Goal: Task Accomplishment & Management: Manage account settings

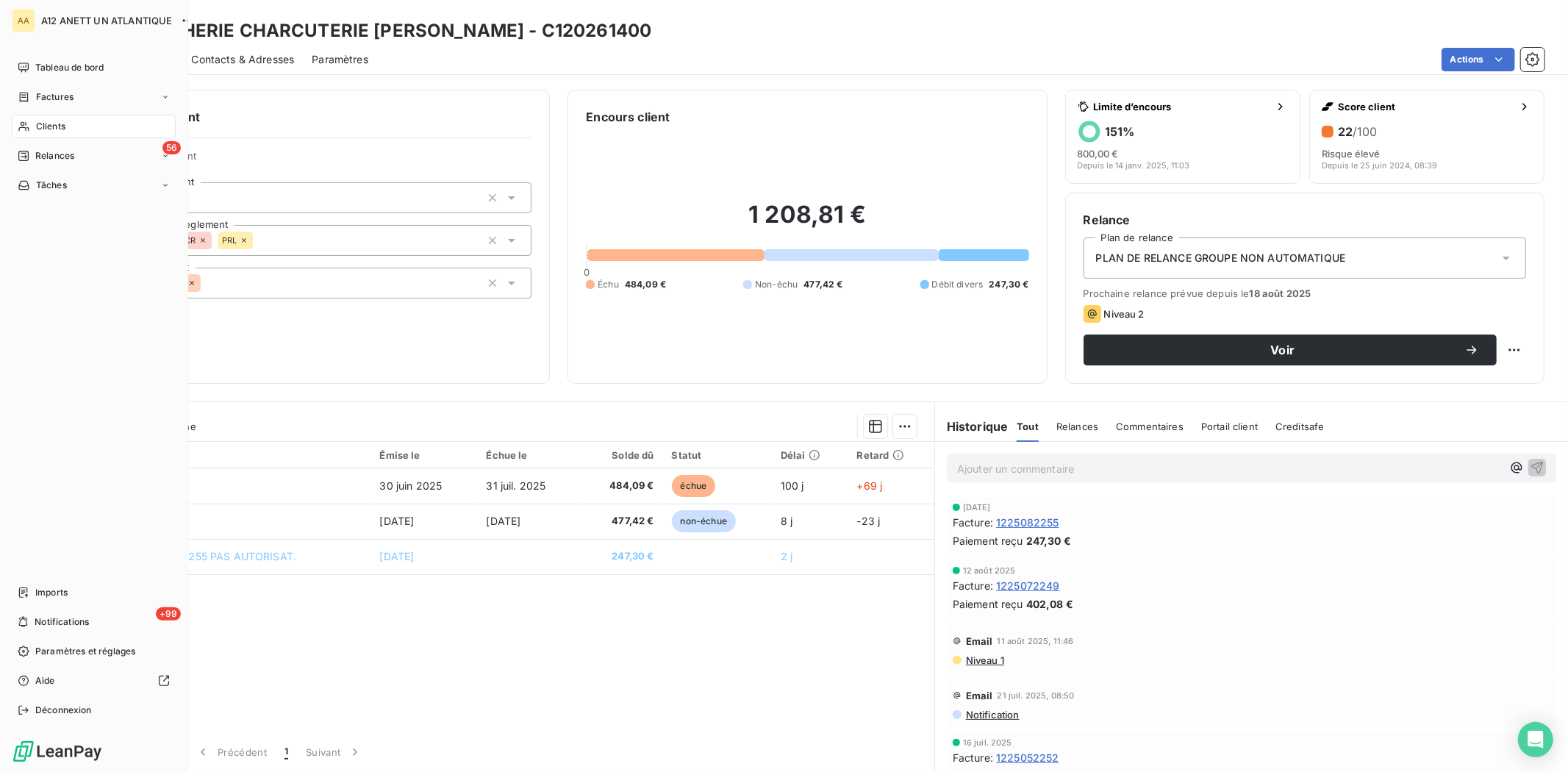
click at [42, 129] on span "Clients" at bounding box center [51, 126] width 29 height 13
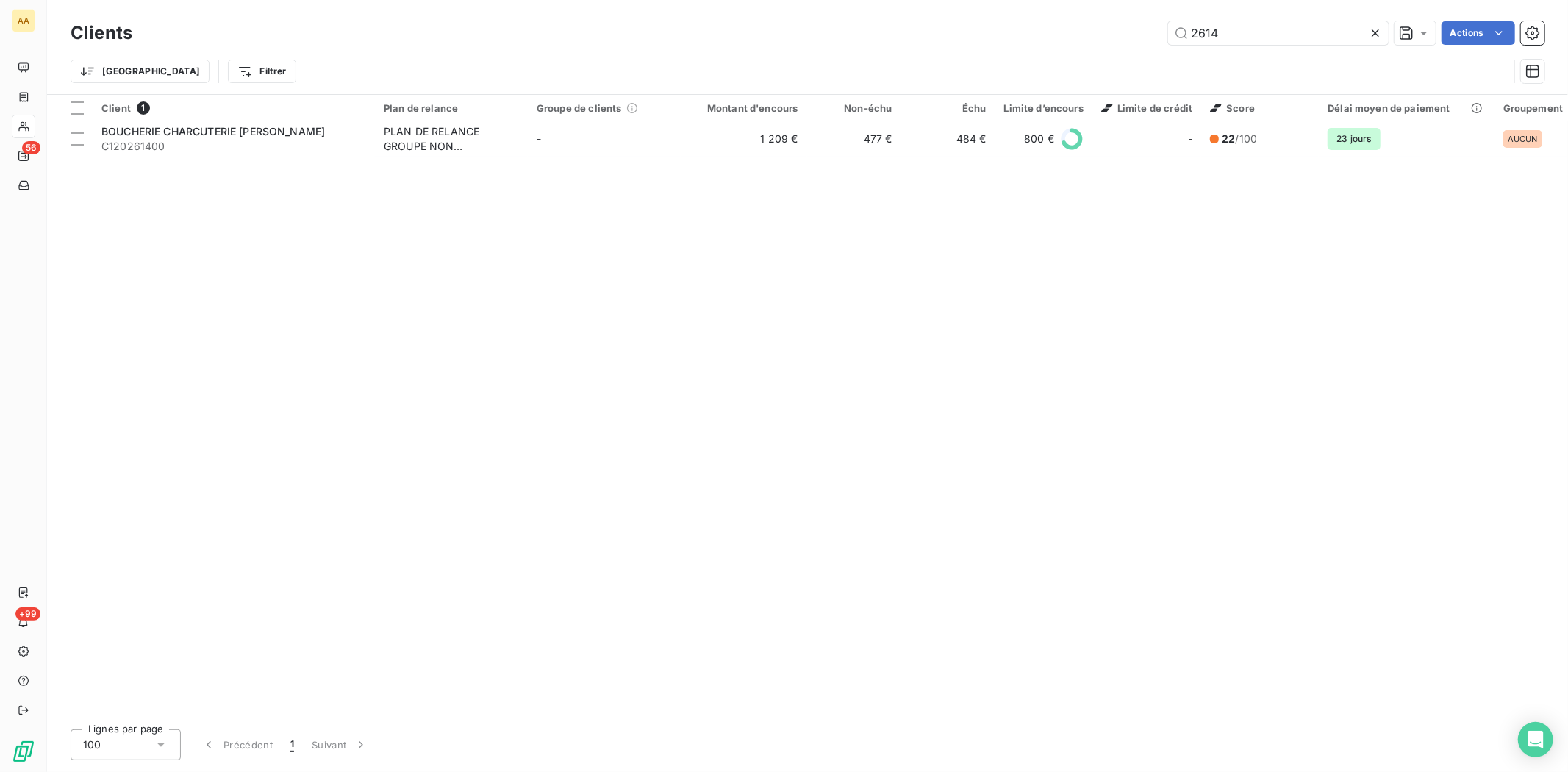
drag, startPoint x: 1250, startPoint y: 30, endPoint x: 1127, endPoint y: 31, distance: 123.0
click at [1127, 31] on div "2614 Actions" at bounding box center [847, 33] width 1394 height 24
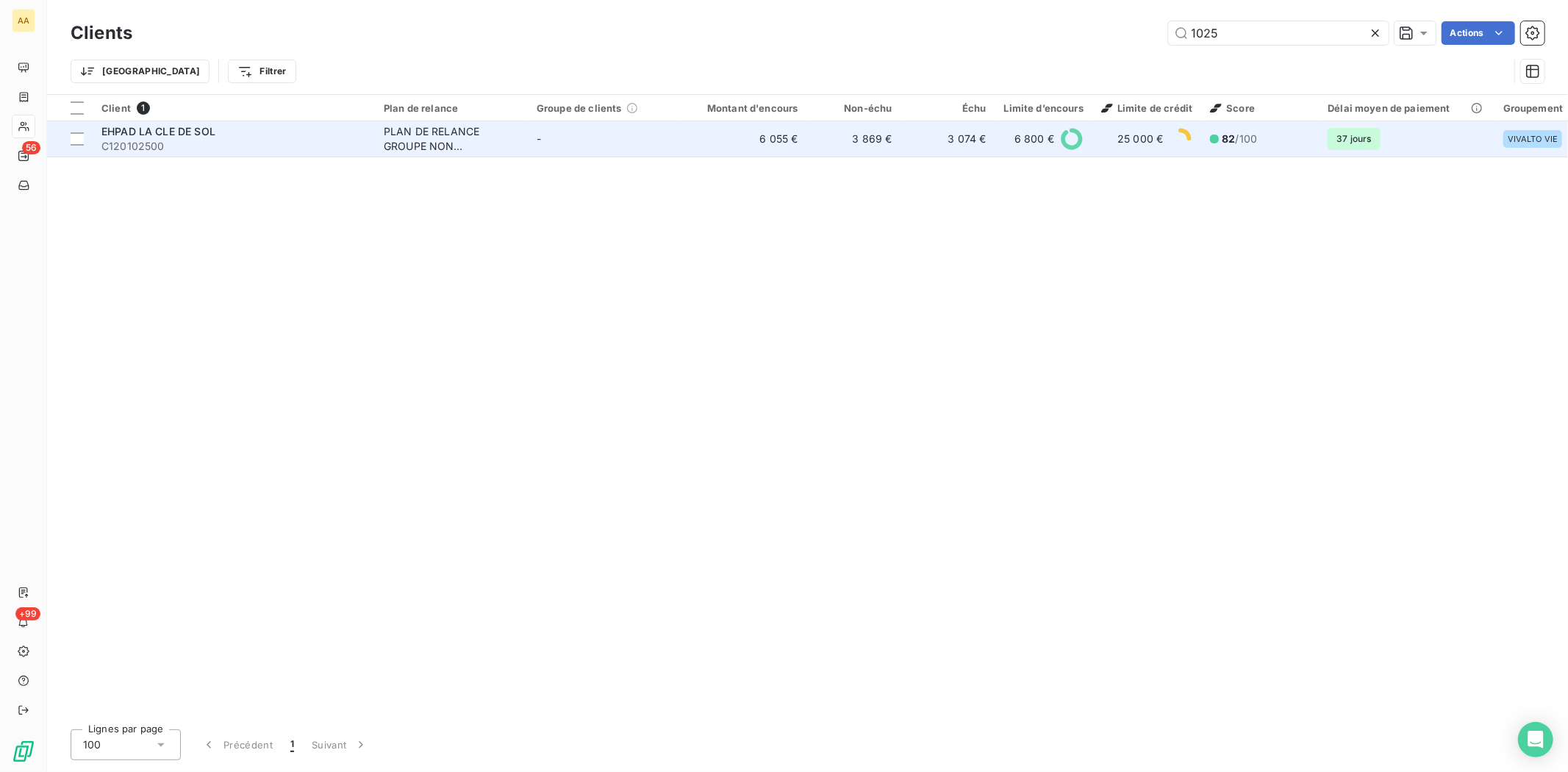
type input "1025"
click at [144, 144] on span "C120102500" at bounding box center [233, 146] width 264 height 15
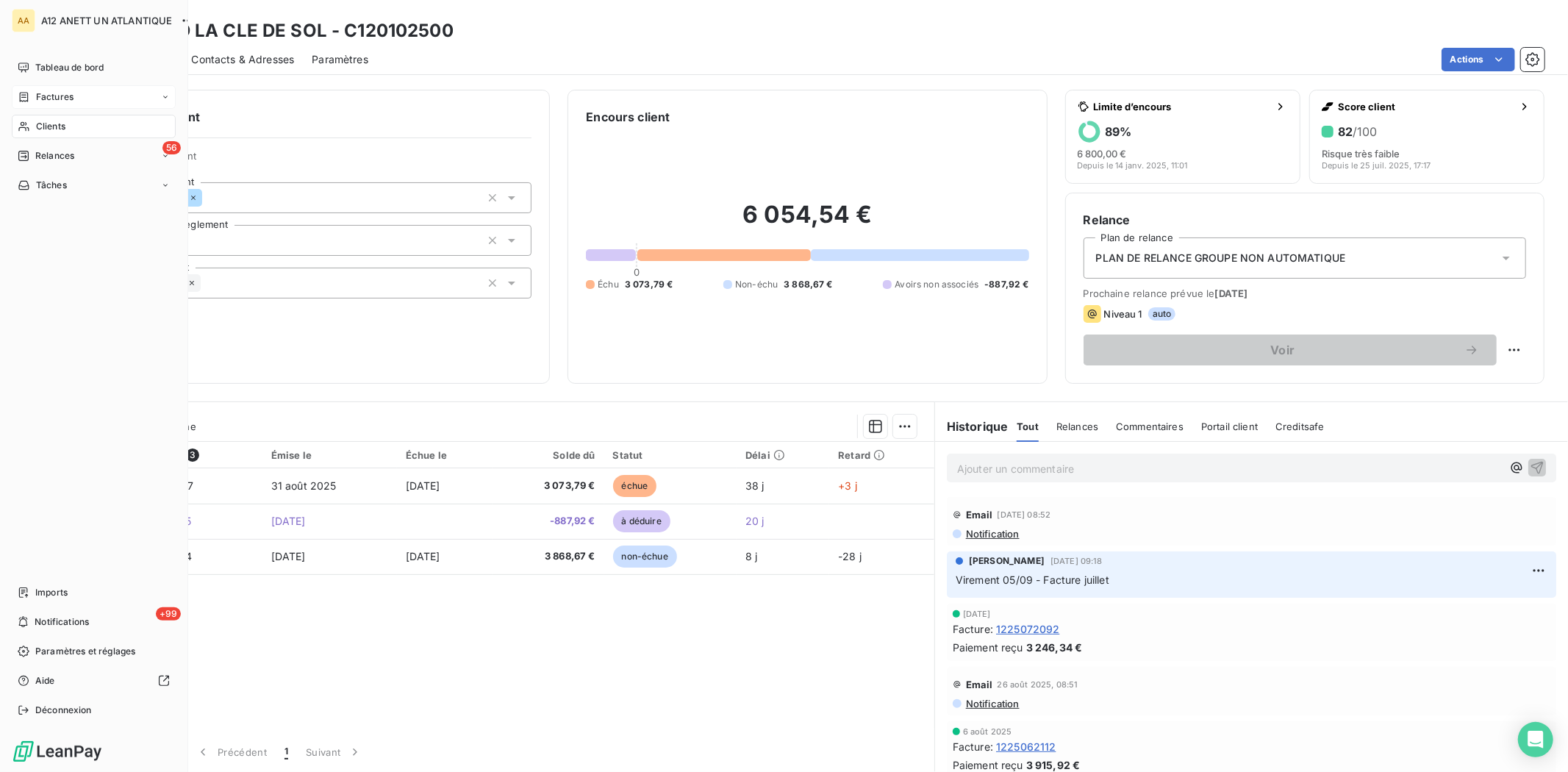
click at [42, 97] on span "Factures" at bounding box center [55, 97] width 38 height 13
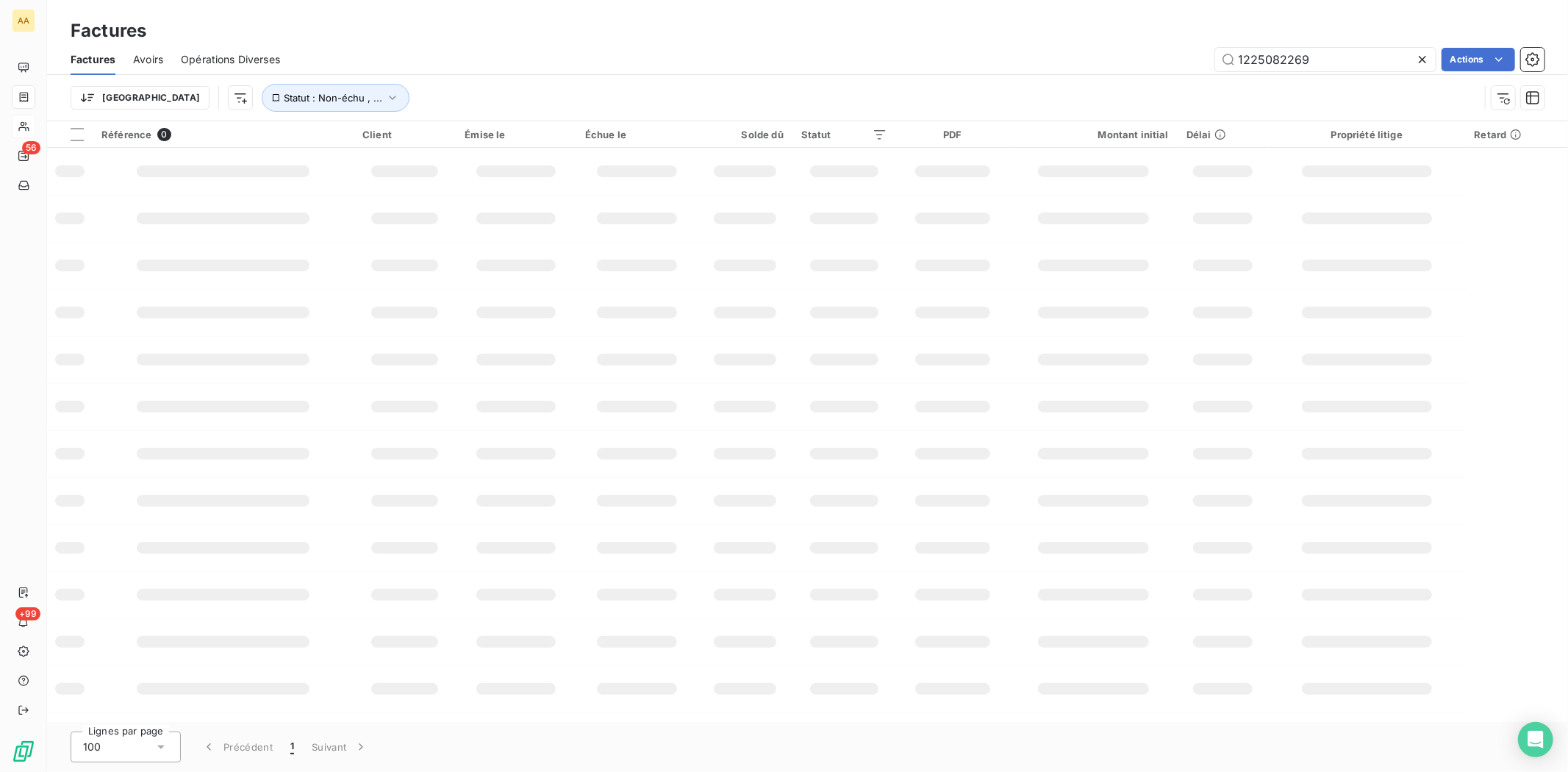
drag, startPoint x: 1335, startPoint y: 60, endPoint x: 1157, endPoint y: 60, distance: 178.0
click at [1157, 60] on div "1225082269 Actions" at bounding box center [921, 60] width 1246 height 24
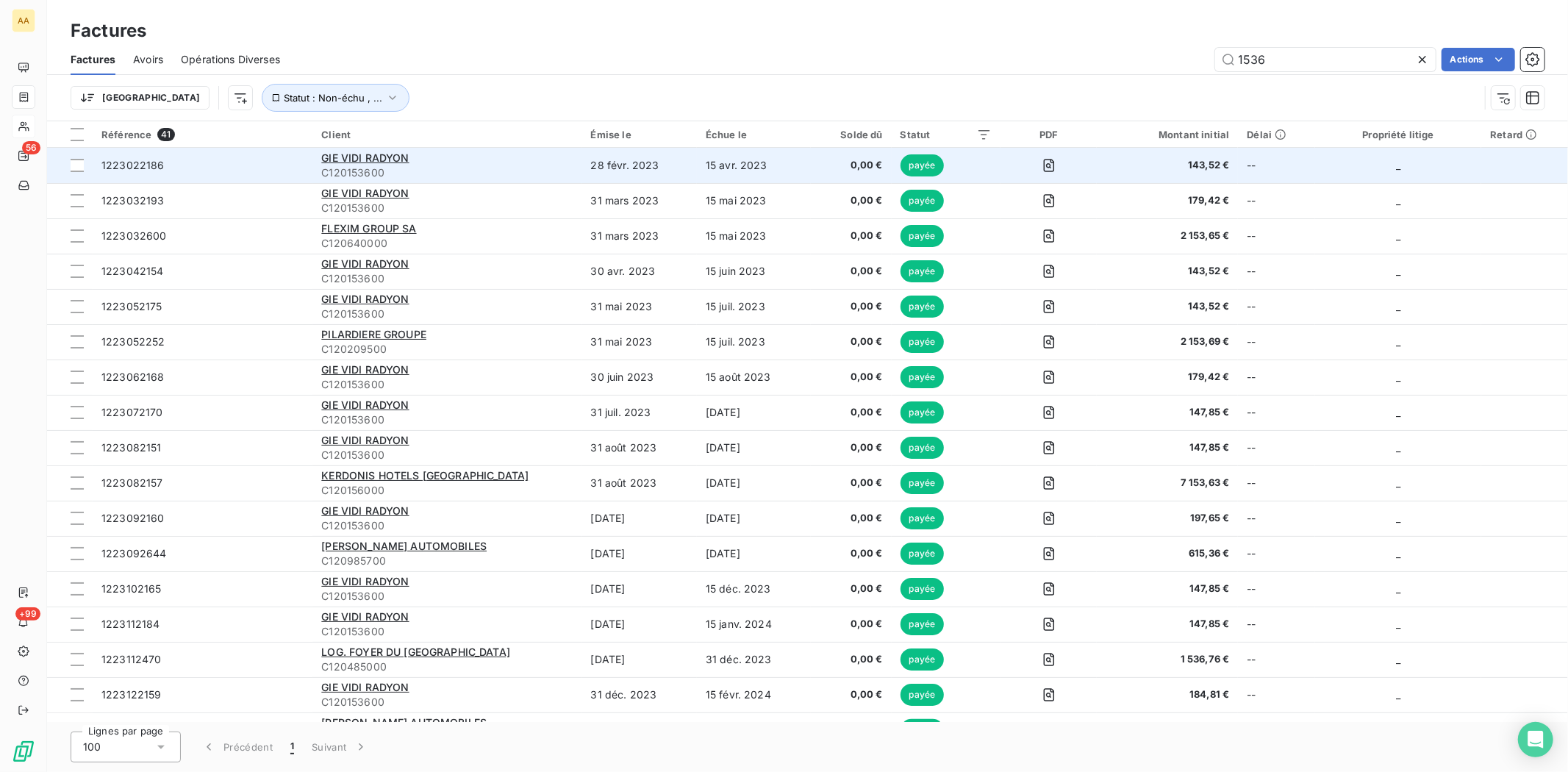
type input "1536"
click at [349, 166] on span "C120153600" at bounding box center [447, 173] width 251 height 15
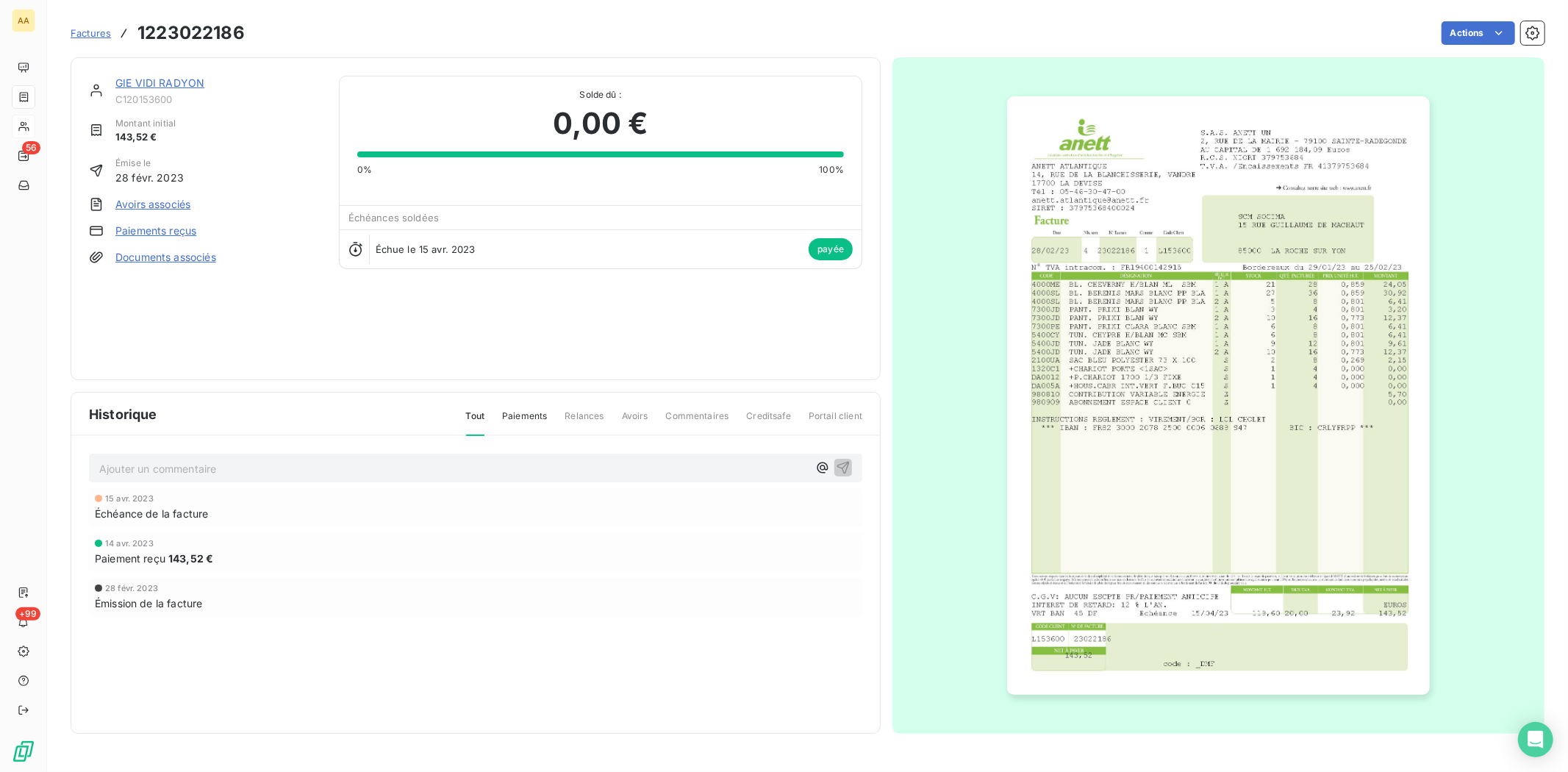
click at [118, 82] on link "GIE VIDI RADYON" at bounding box center [159, 82] width 89 height 12
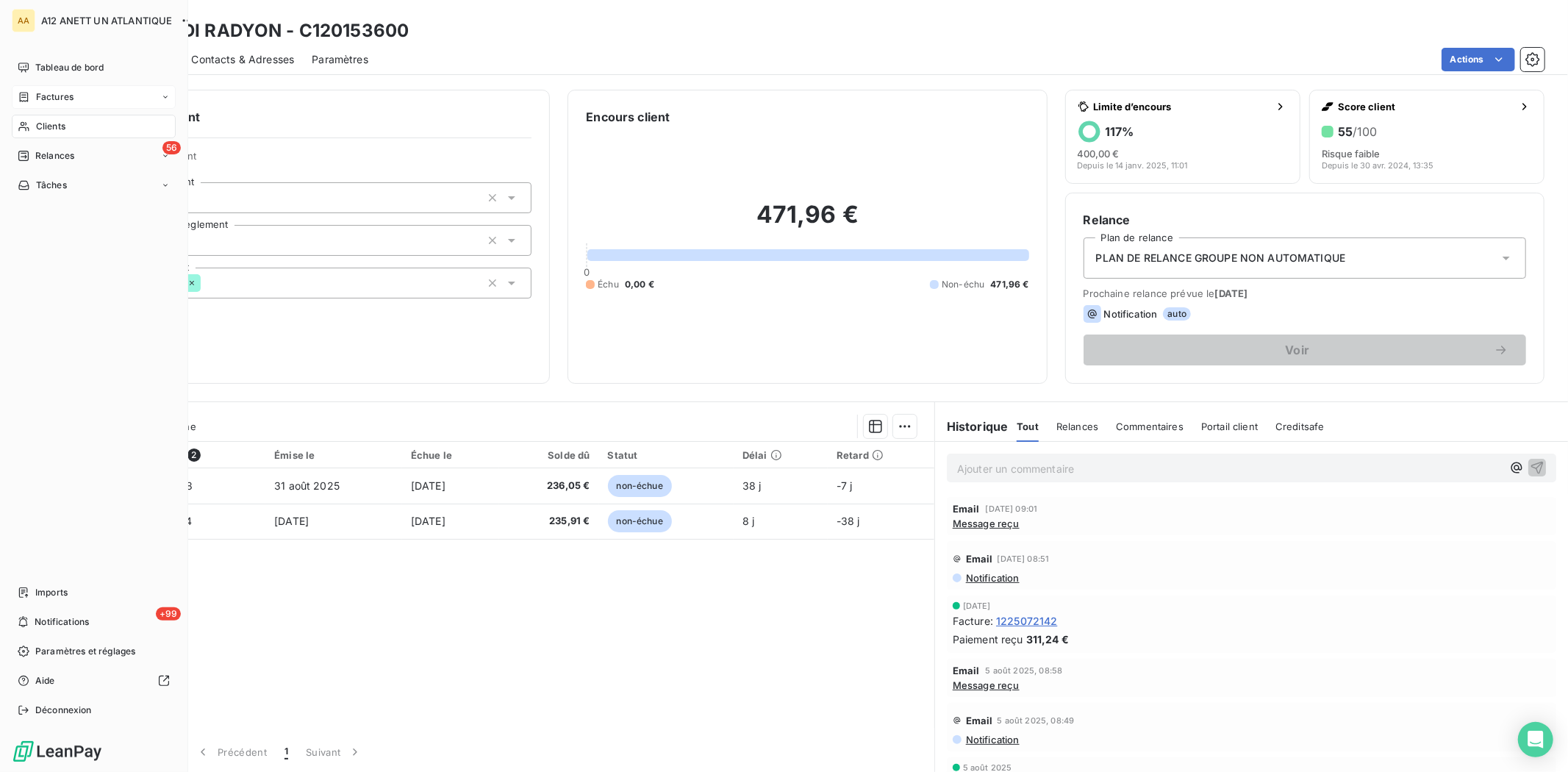
click at [49, 122] on span "Clients" at bounding box center [51, 126] width 29 height 13
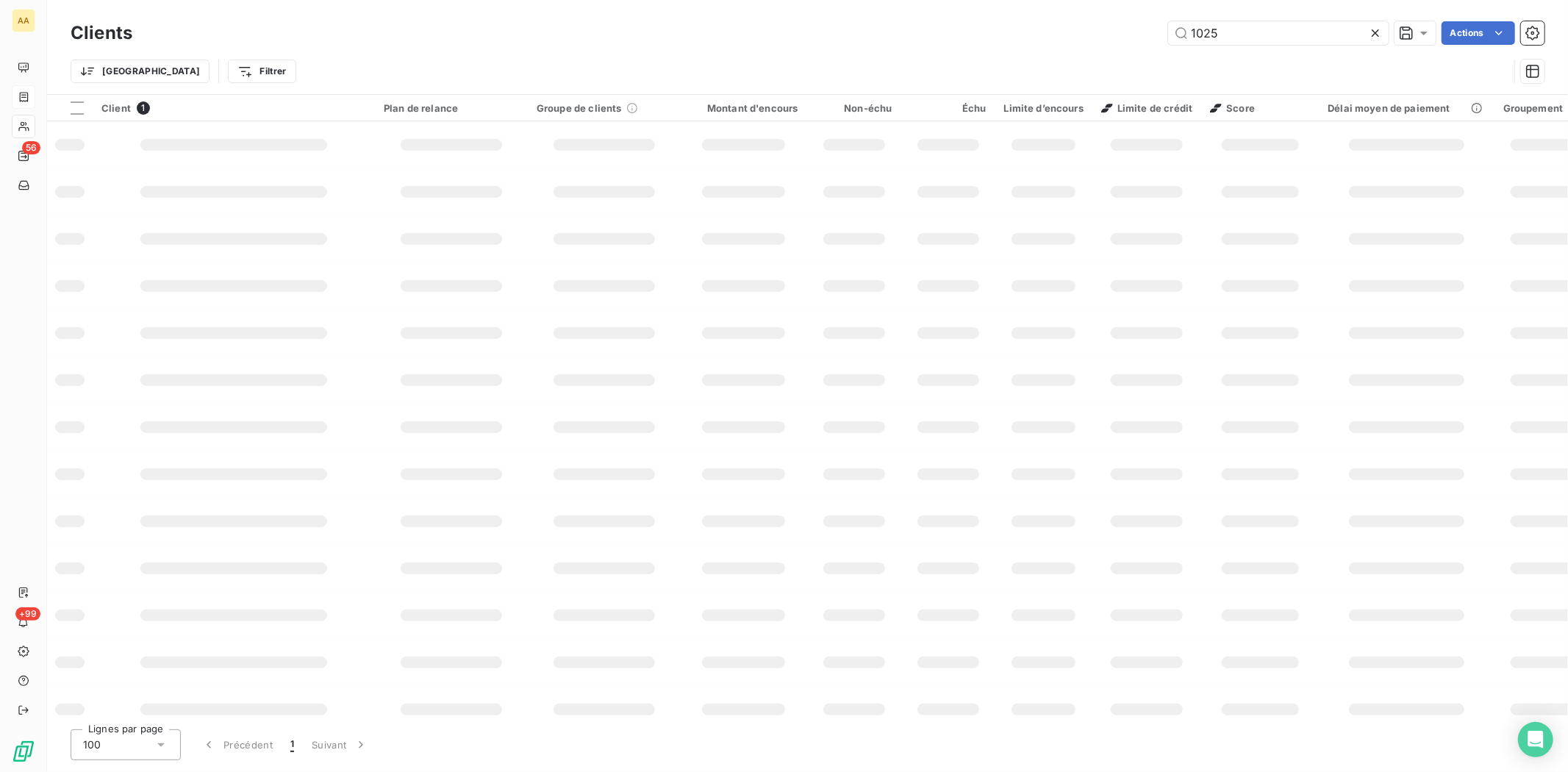
drag, startPoint x: 1157, startPoint y: 30, endPoint x: 1115, endPoint y: 42, distance: 43.7
click at [1135, 34] on div "1025 Actions" at bounding box center [847, 33] width 1394 height 24
type input "1022"
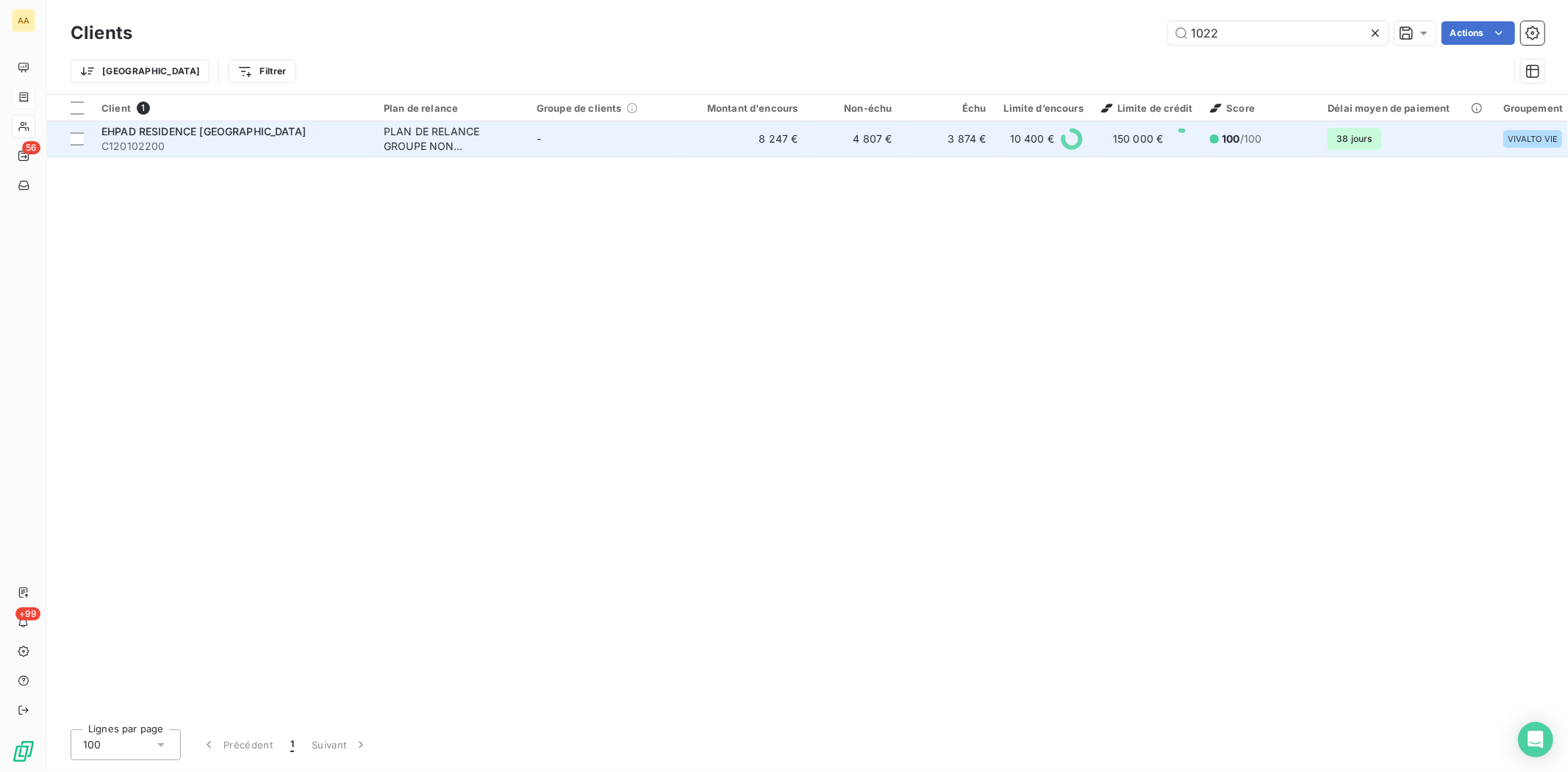
click at [157, 141] on span "C120102200" at bounding box center [233, 146] width 264 height 15
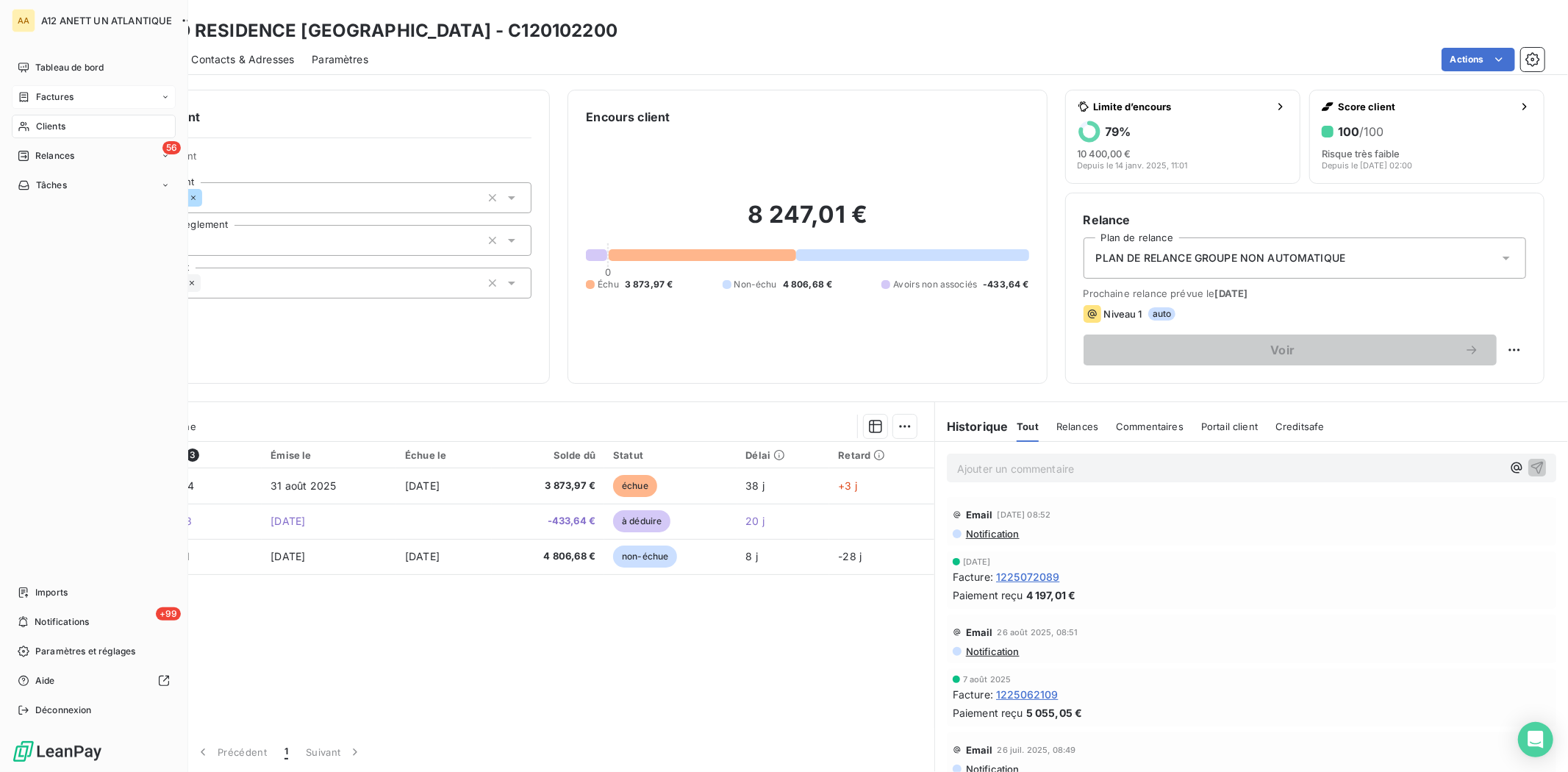
drag, startPoint x: 48, startPoint y: 100, endPoint x: 64, endPoint y: 103, distance: 16.3
click at [48, 100] on span "Factures" at bounding box center [55, 97] width 38 height 13
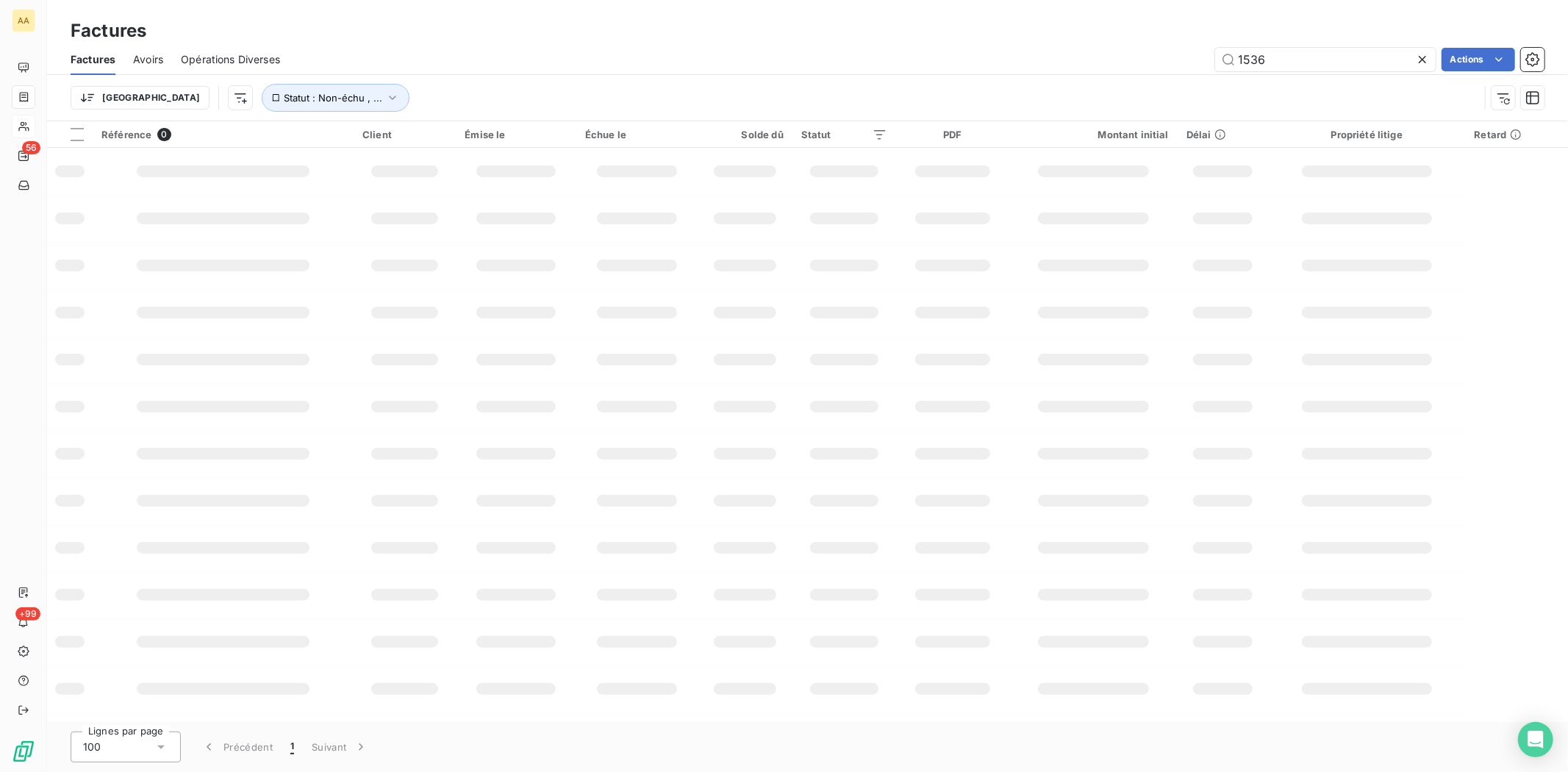
drag, startPoint x: 1275, startPoint y: 56, endPoint x: 1193, endPoint y: 67, distance: 82.7
click at [1193, 67] on div "1536 Actions" at bounding box center [921, 60] width 1246 height 24
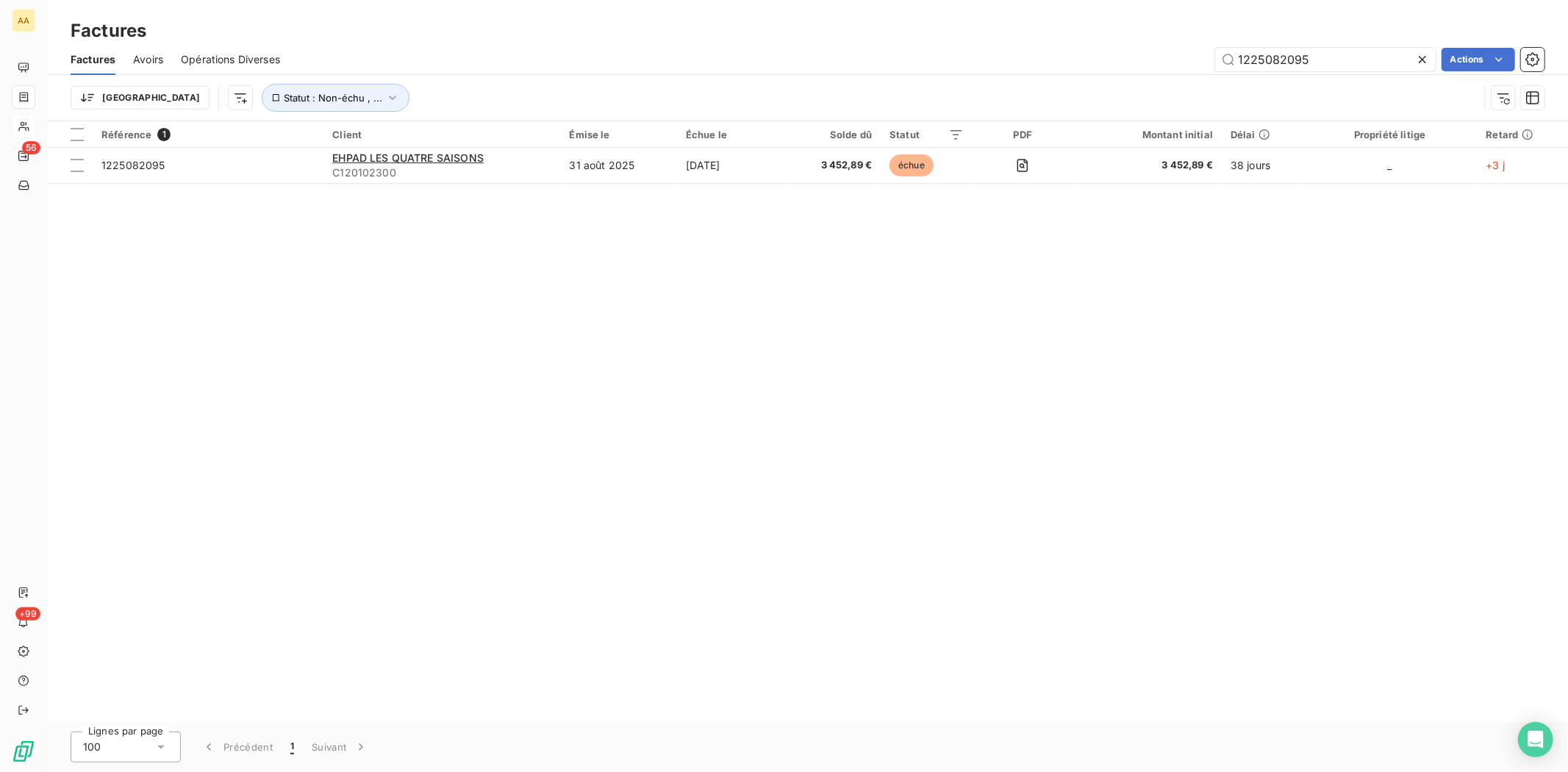
type input "1225082095"
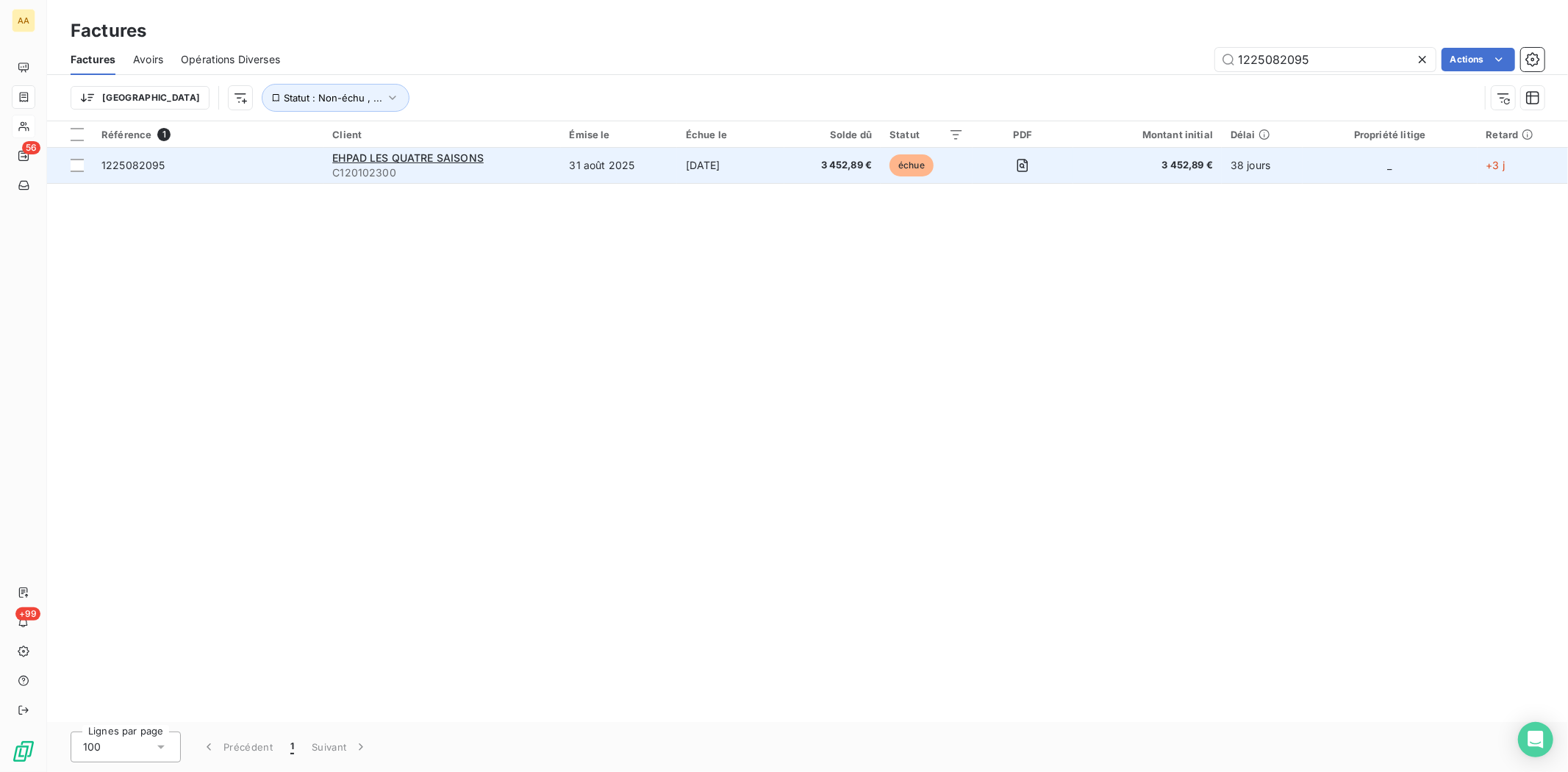
click at [339, 166] on span "C120102300" at bounding box center [442, 173] width 219 height 15
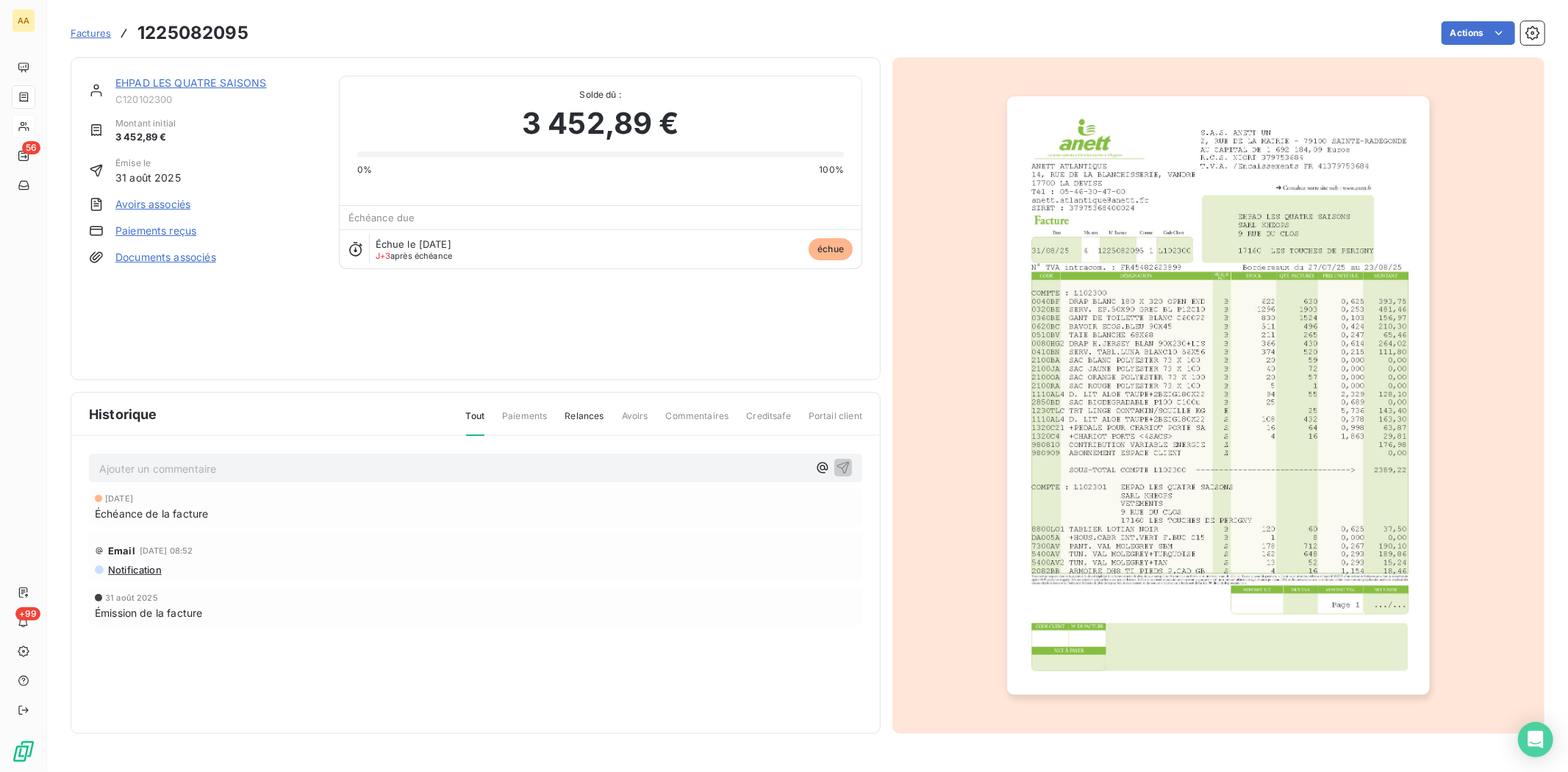
click at [144, 78] on link "EHPAD LES QUATRE SAISONS" at bounding box center [191, 82] width 152 height 12
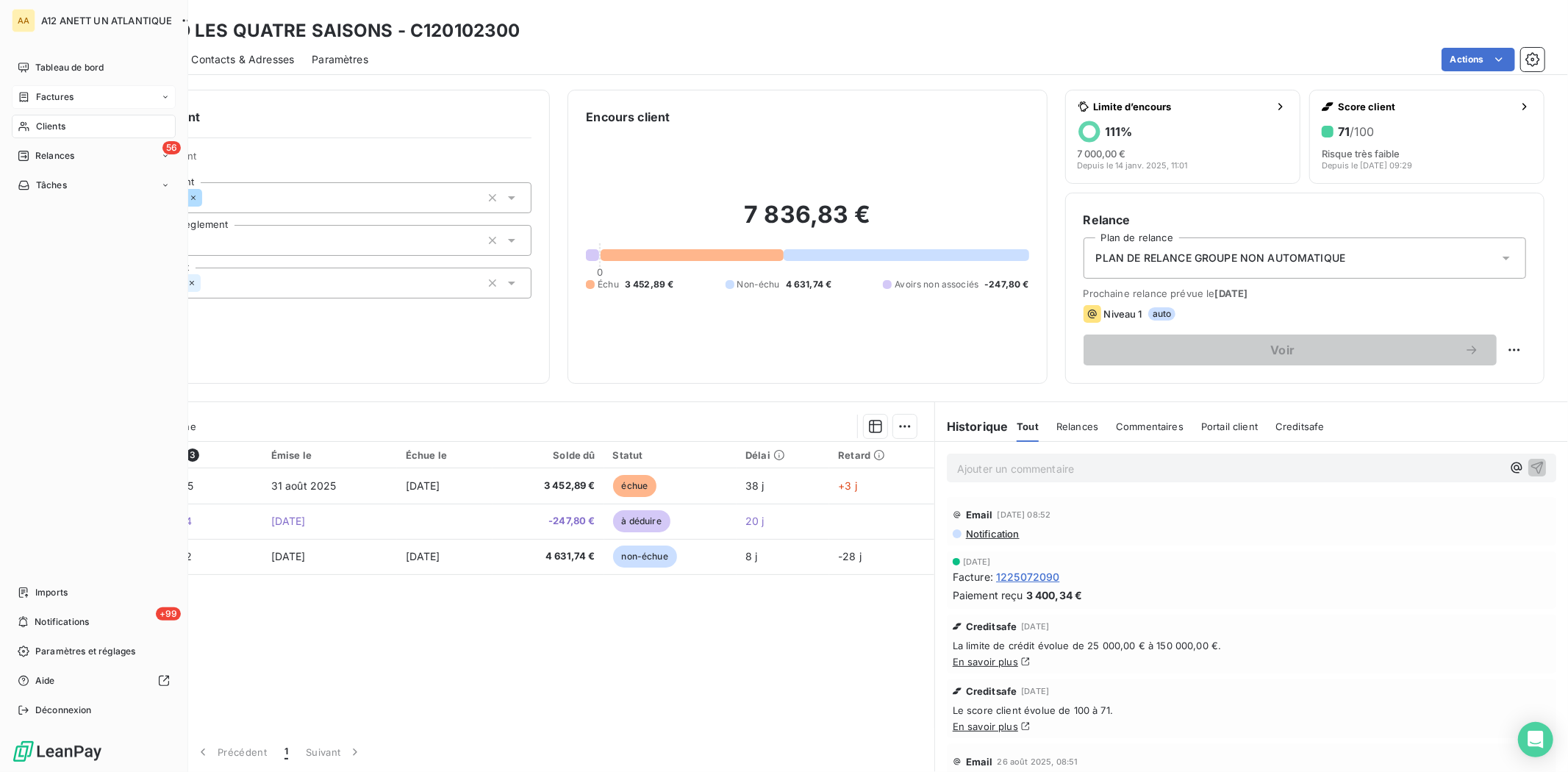
click at [51, 118] on div "Clients" at bounding box center [93, 126] width 164 height 24
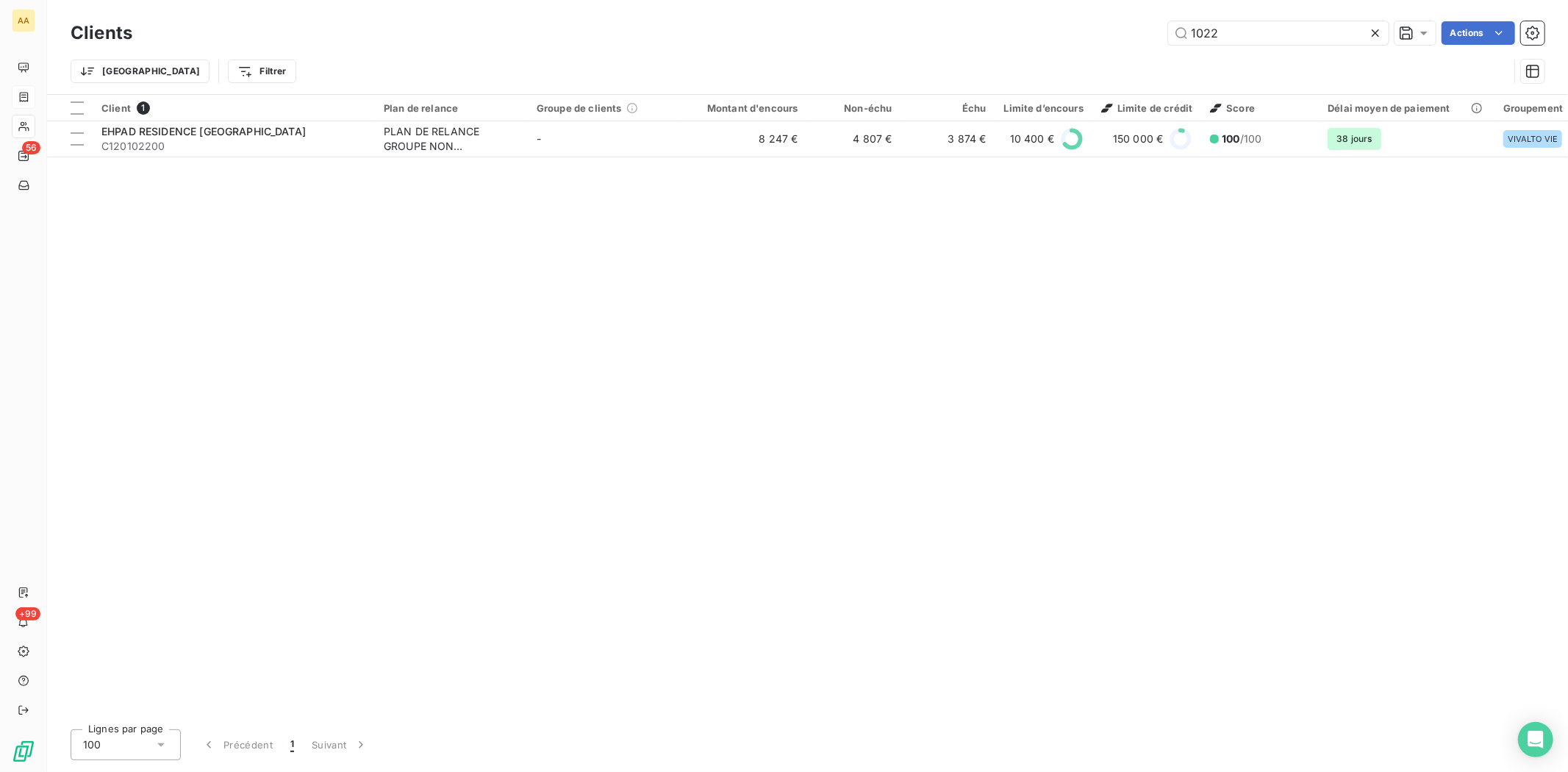
drag, startPoint x: 1262, startPoint y: 20, endPoint x: 1045, endPoint y: 24, distance: 217.0
click at [1064, 26] on div "Clients 1022 Actions" at bounding box center [807, 33] width 1474 height 31
drag, startPoint x: 1259, startPoint y: 32, endPoint x: 1169, endPoint y: 32, distance: 90.0
click at [1169, 32] on input "1022" at bounding box center [1278, 33] width 220 height 24
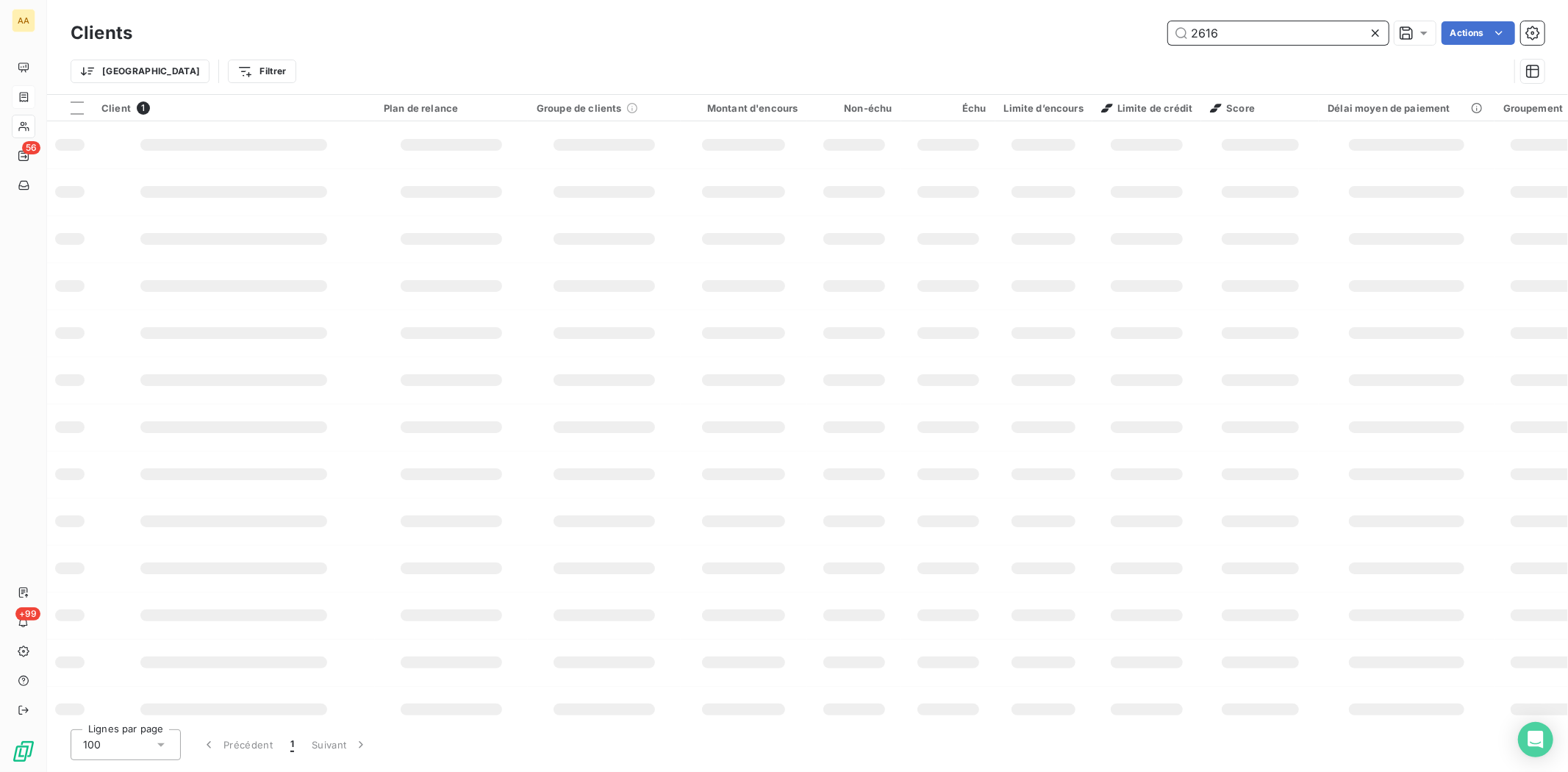
type input "2616"
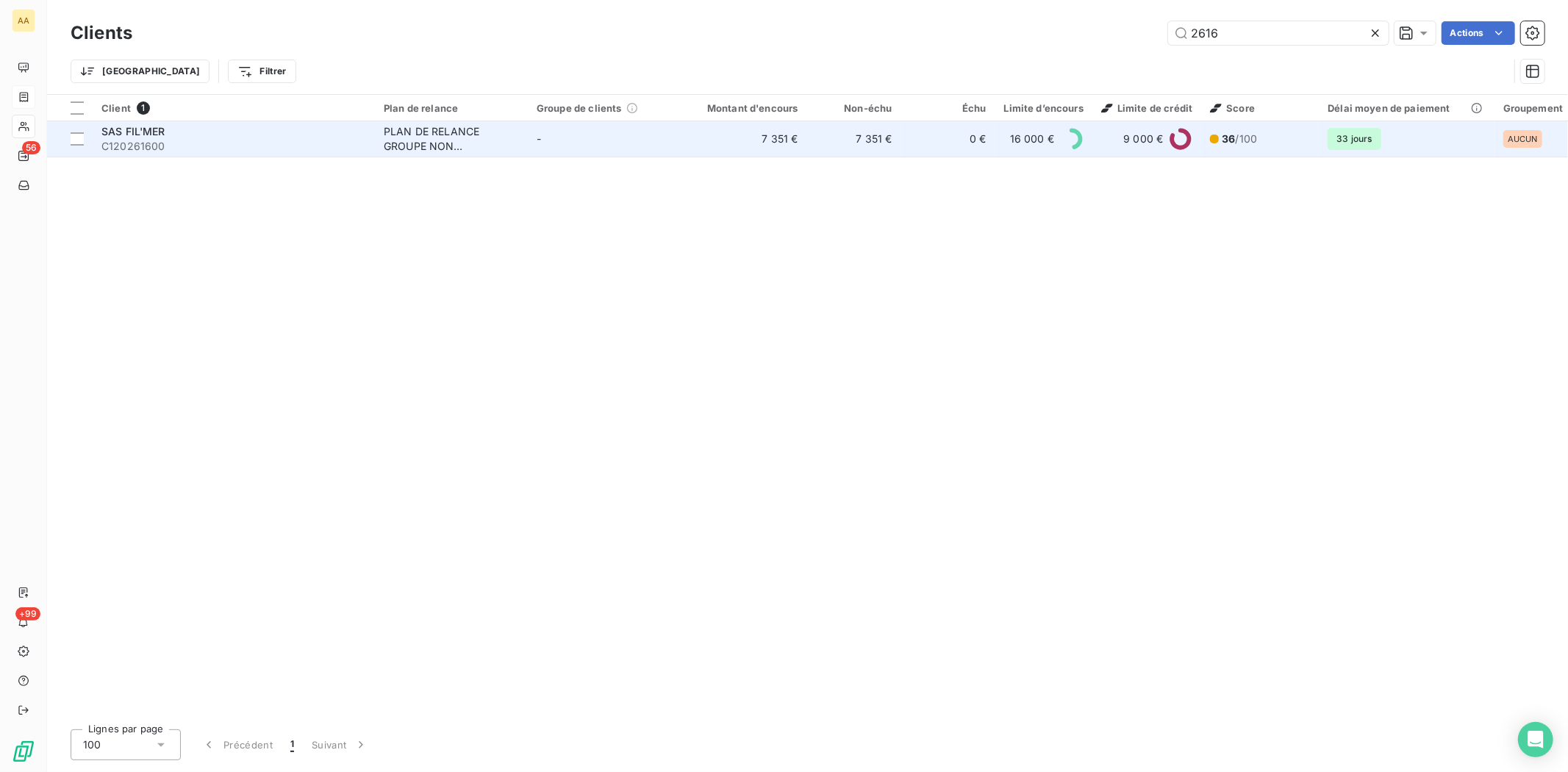
click at [125, 129] on span "SAS FIL'MER" at bounding box center [133, 131] width 64 height 12
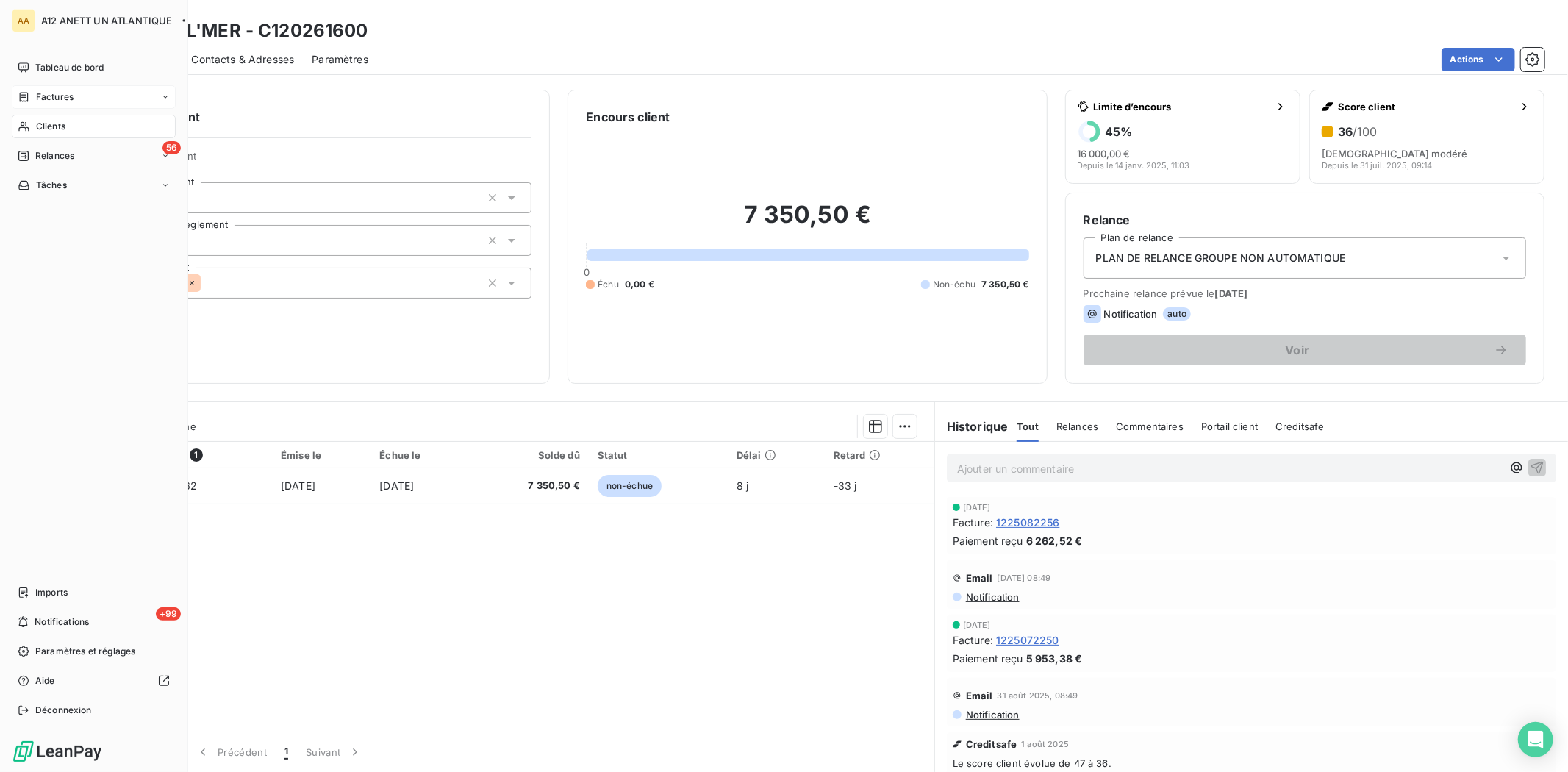
click at [57, 93] on span "Factures" at bounding box center [55, 97] width 38 height 13
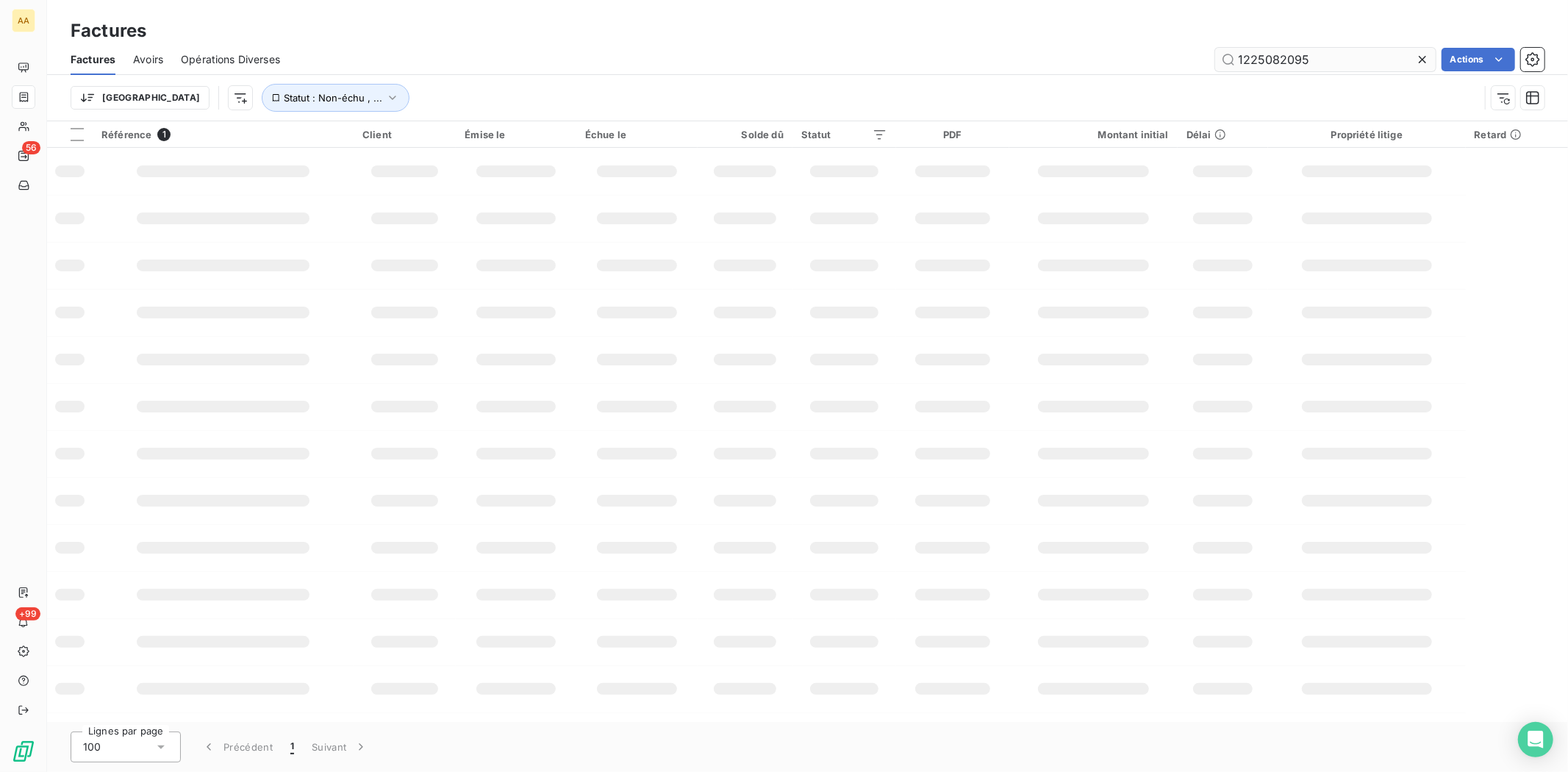
drag, startPoint x: 1324, startPoint y: 57, endPoint x: 1270, endPoint y: 60, distance: 54.1
click at [1270, 60] on input "1225082095" at bounding box center [1326, 60] width 220 height 24
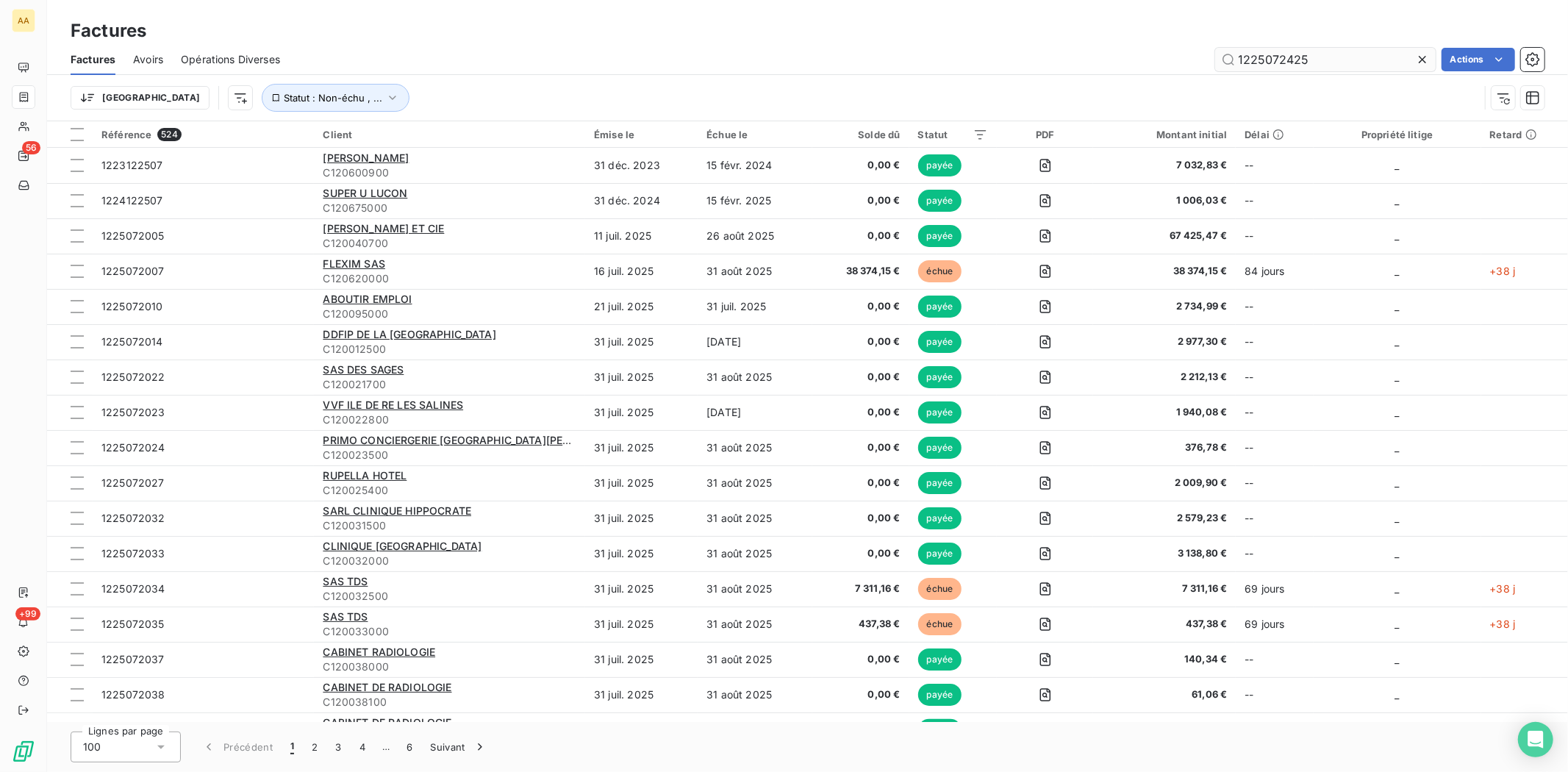
type input "1225072425"
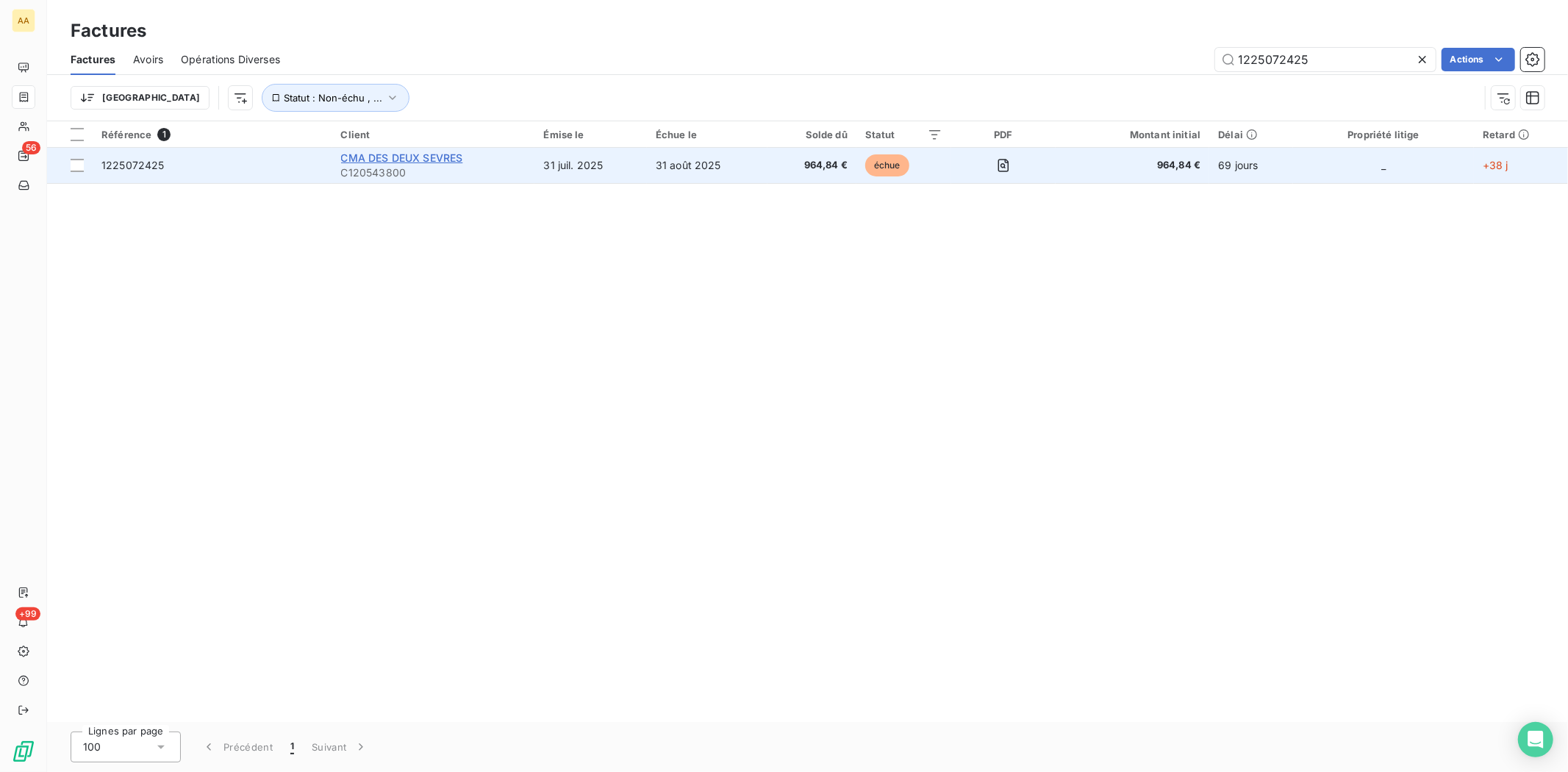
click at [398, 162] on span "CMA DES DEUX SEVRES" at bounding box center [402, 158] width 122 height 12
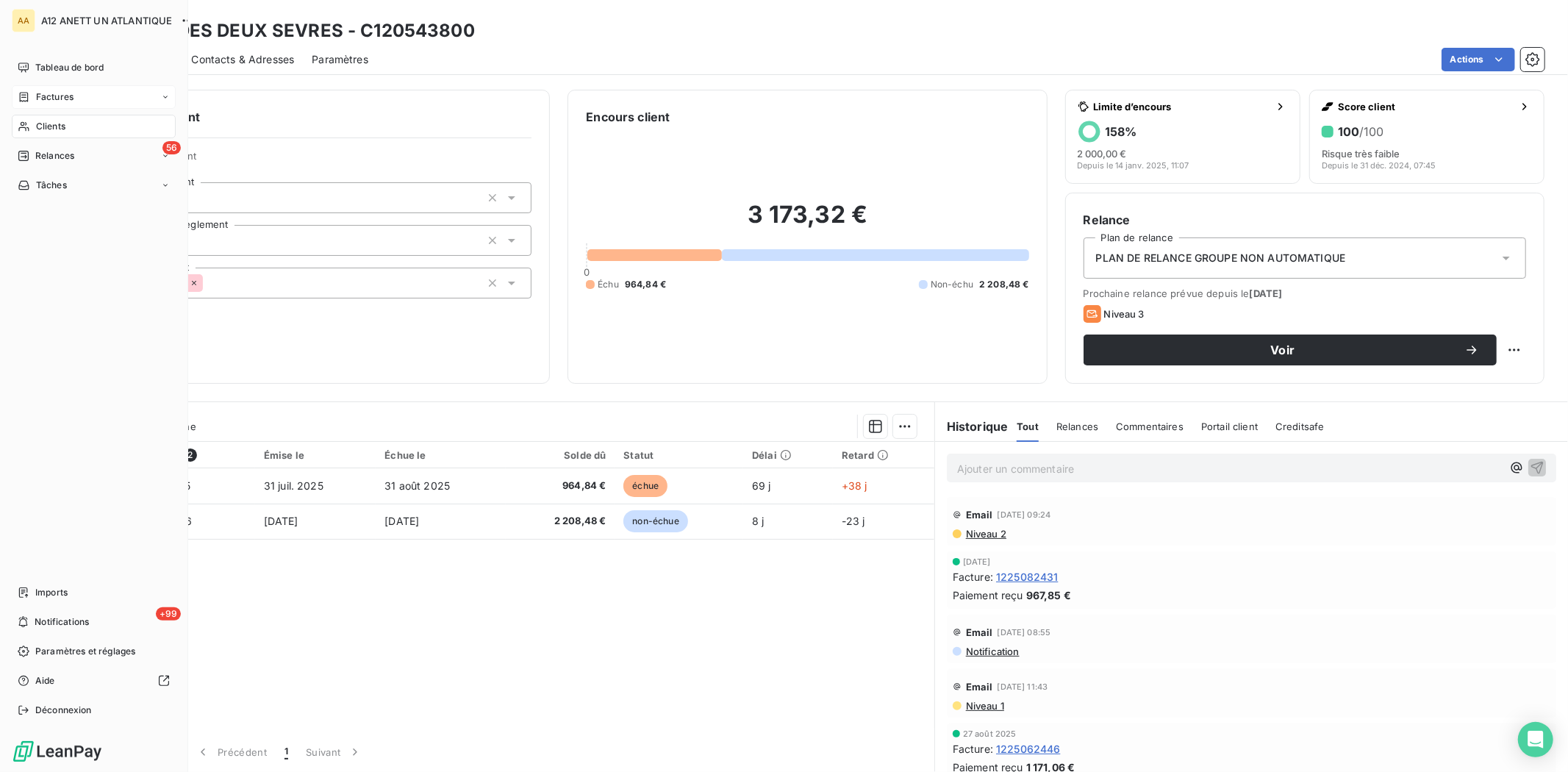
click at [48, 129] on span "Clients" at bounding box center [51, 126] width 29 height 13
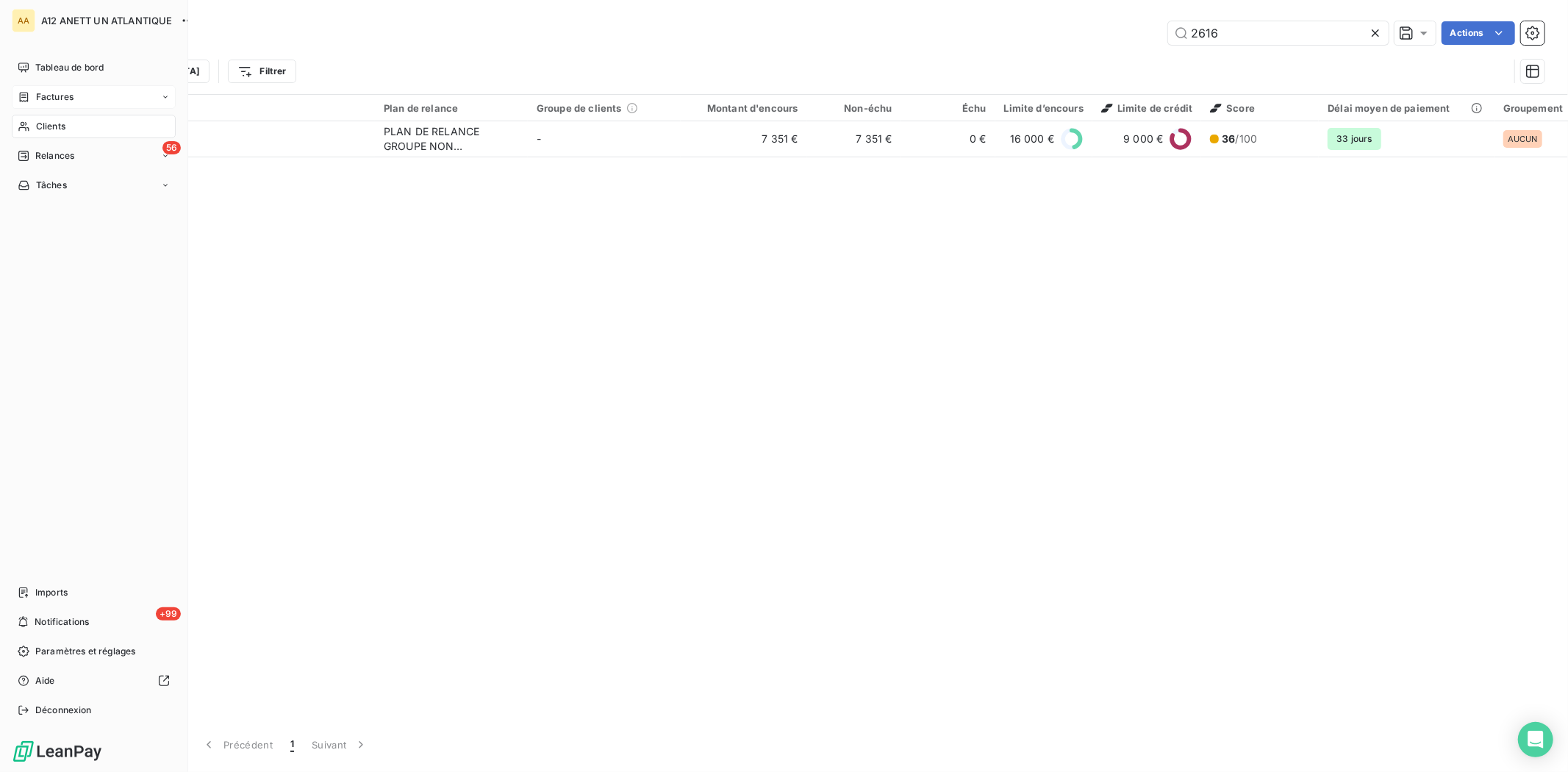
click at [55, 94] on span "Factures" at bounding box center [55, 97] width 38 height 13
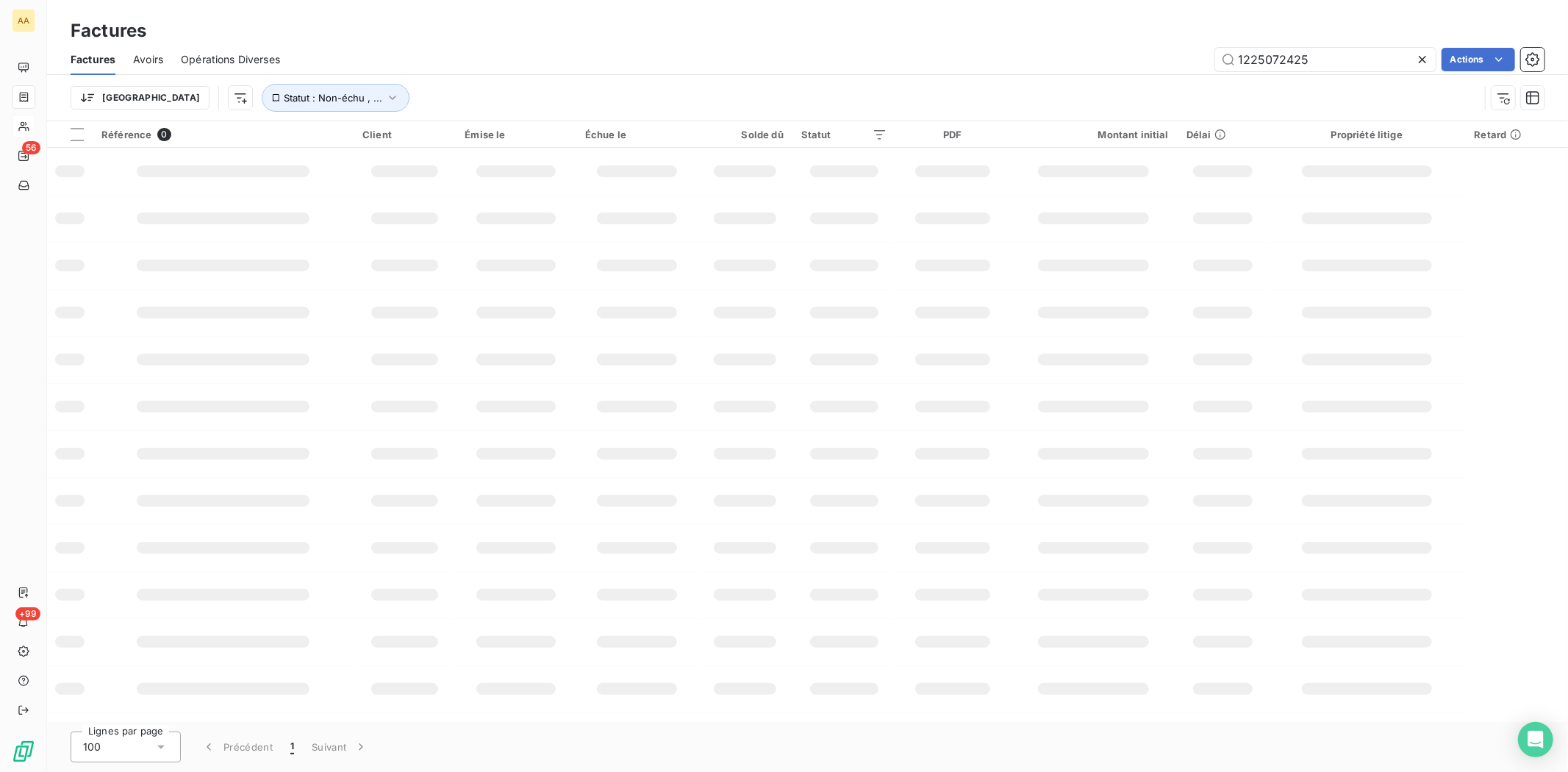
drag, startPoint x: 1334, startPoint y: 48, endPoint x: 1209, endPoint y: 47, distance: 125.0
click at [1209, 47] on div "Factures Avoirs Opérations Diverses 1225072425 Actions" at bounding box center [807, 60] width 1521 height 31
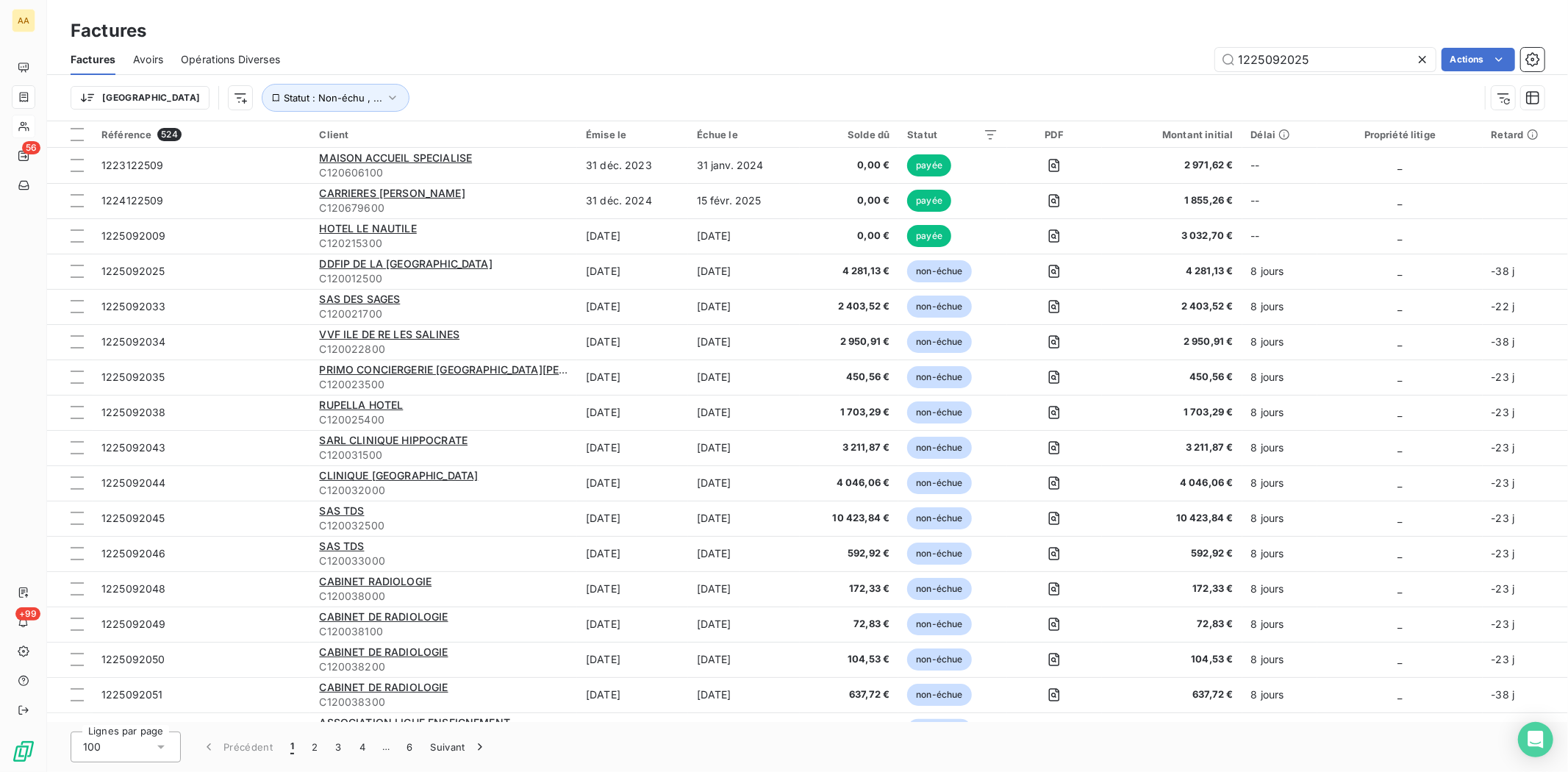
type input "1225092025"
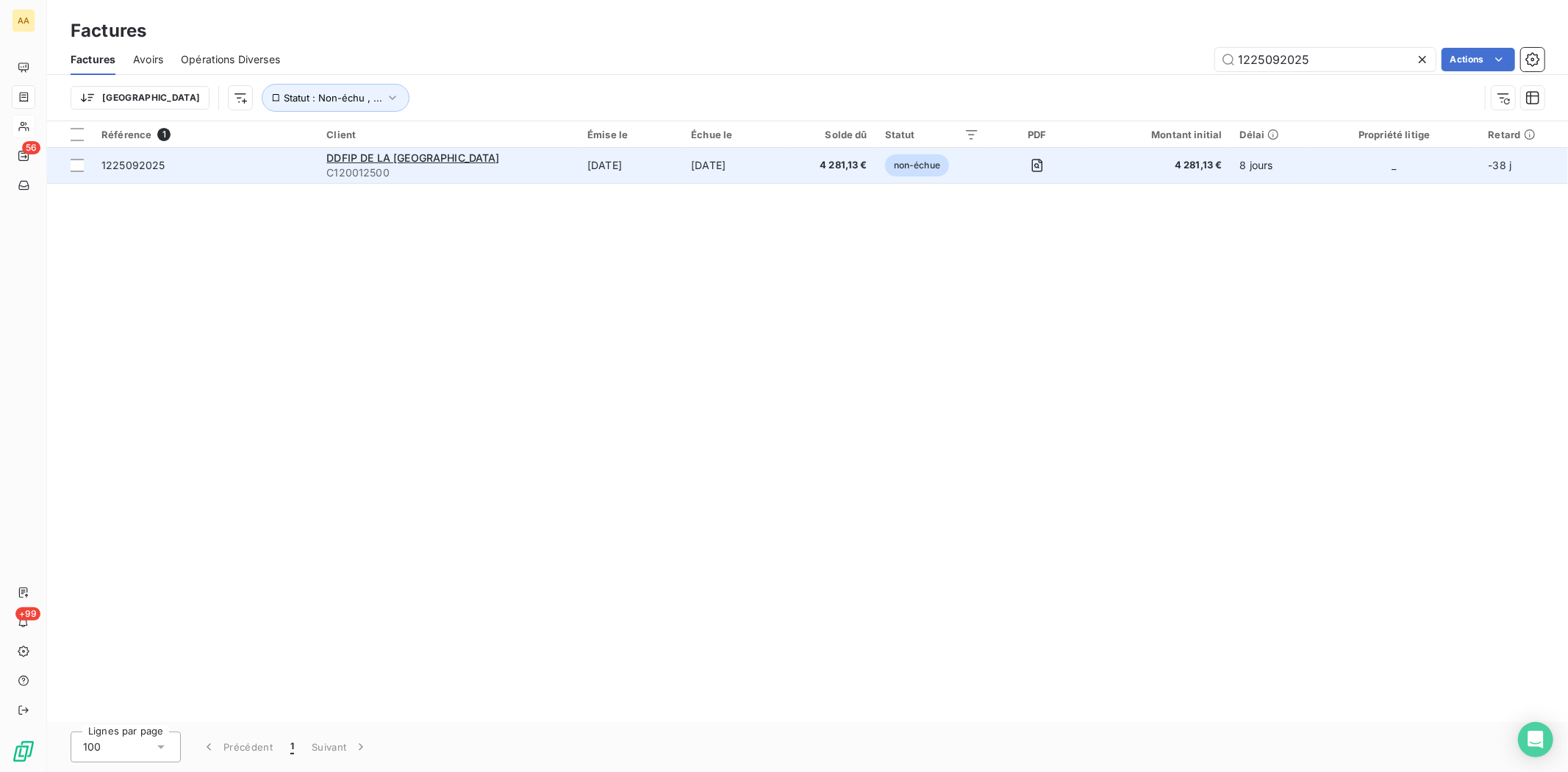
click at [136, 164] on span "1225092025" at bounding box center [133, 165] width 64 height 12
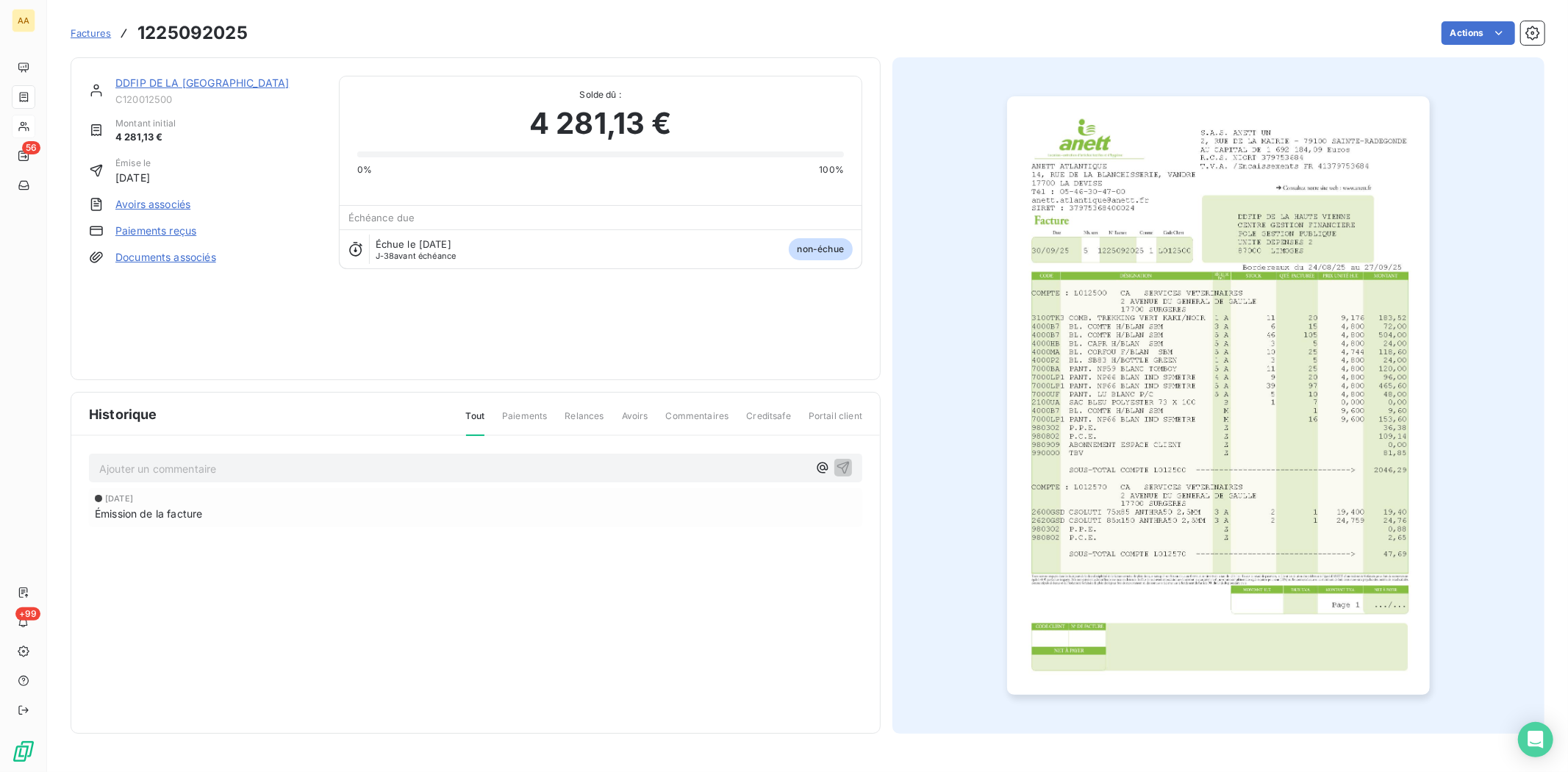
click at [149, 84] on link "DDFIP DE LA [GEOGRAPHIC_DATA]" at bounding box center [202, 82] width 174 height 12
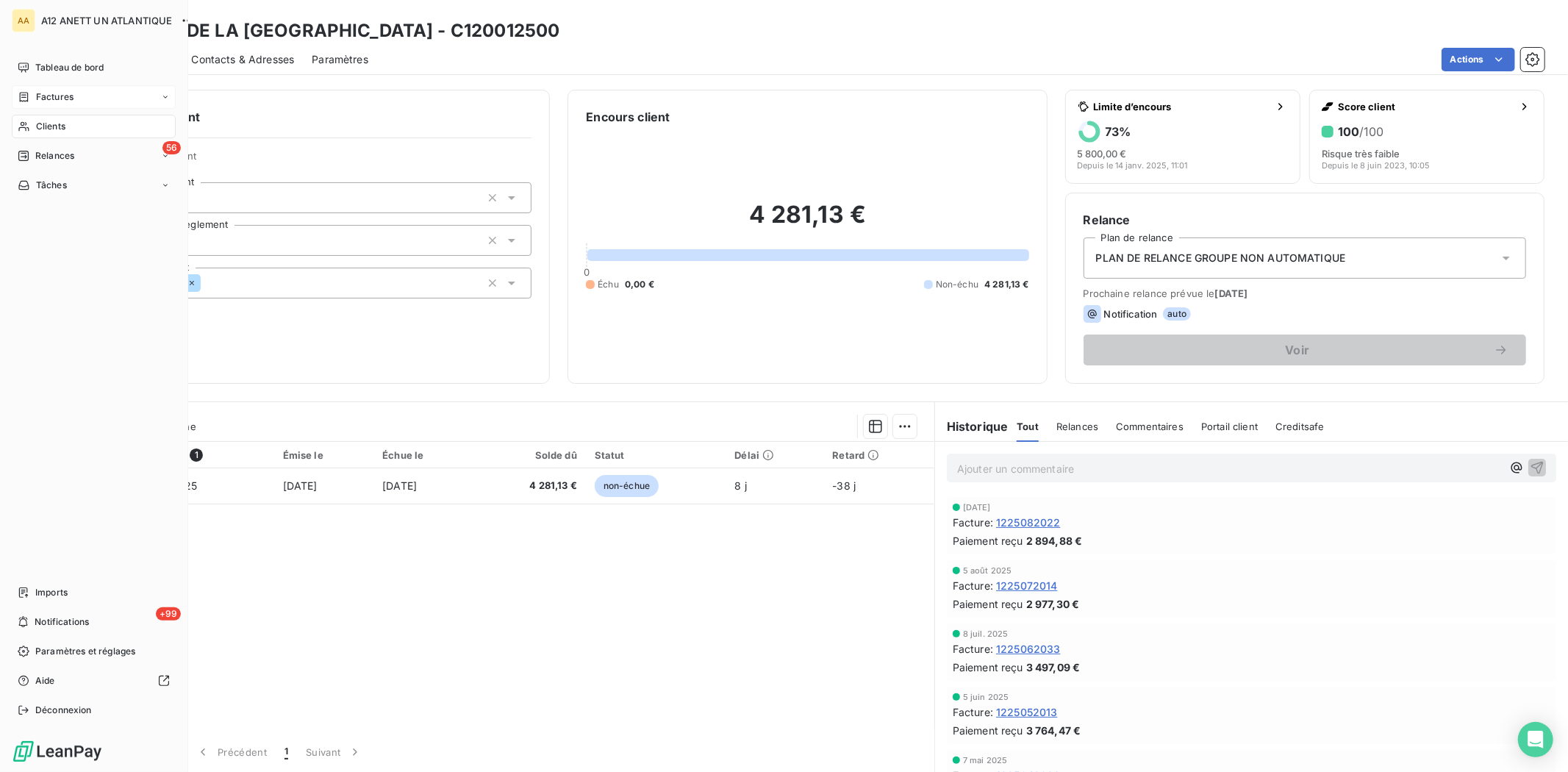
click at [55, 99] on span "Factures" at bounding box center [55, 97] width 38 height 13
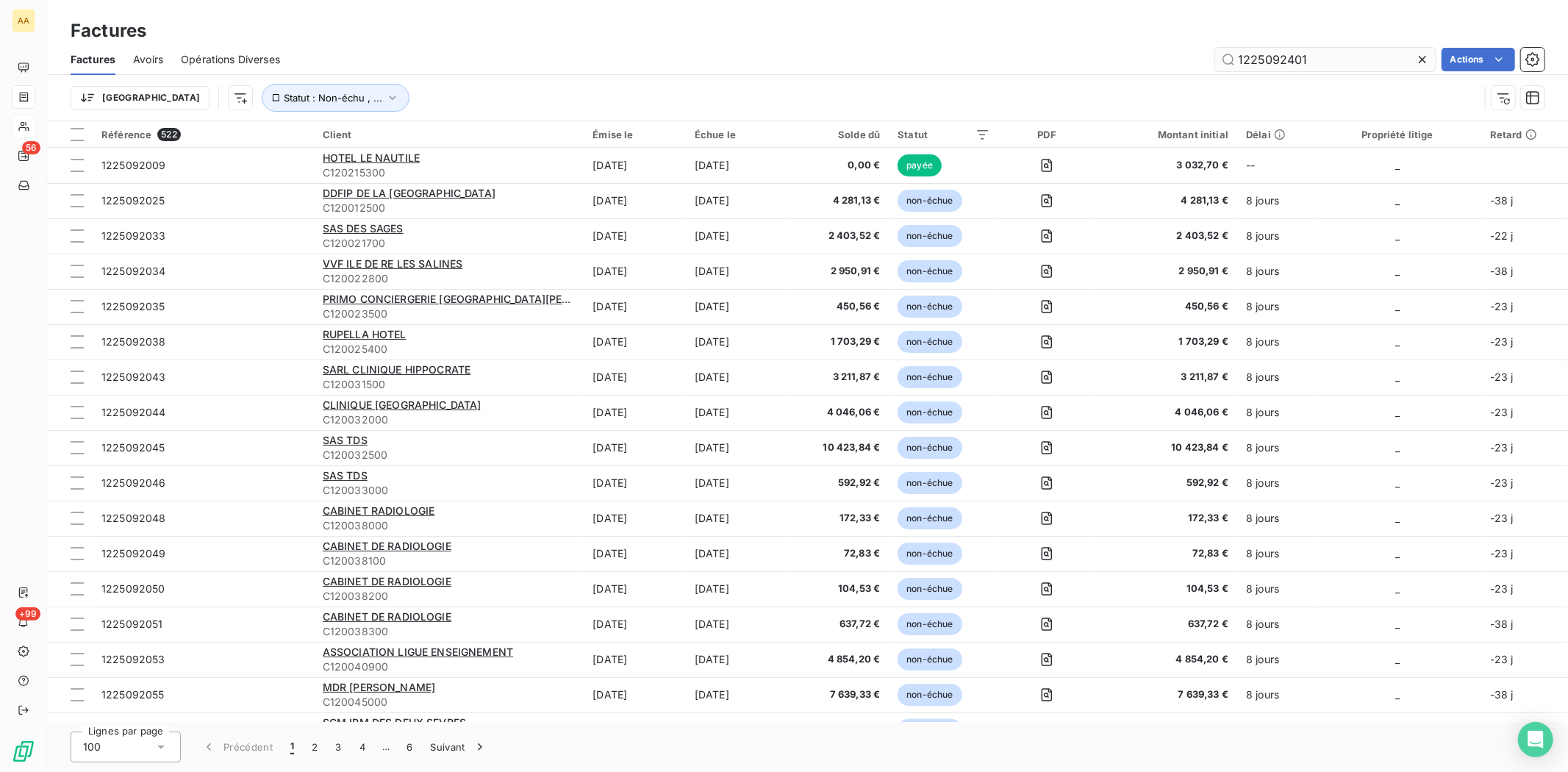
type input "1225092401"
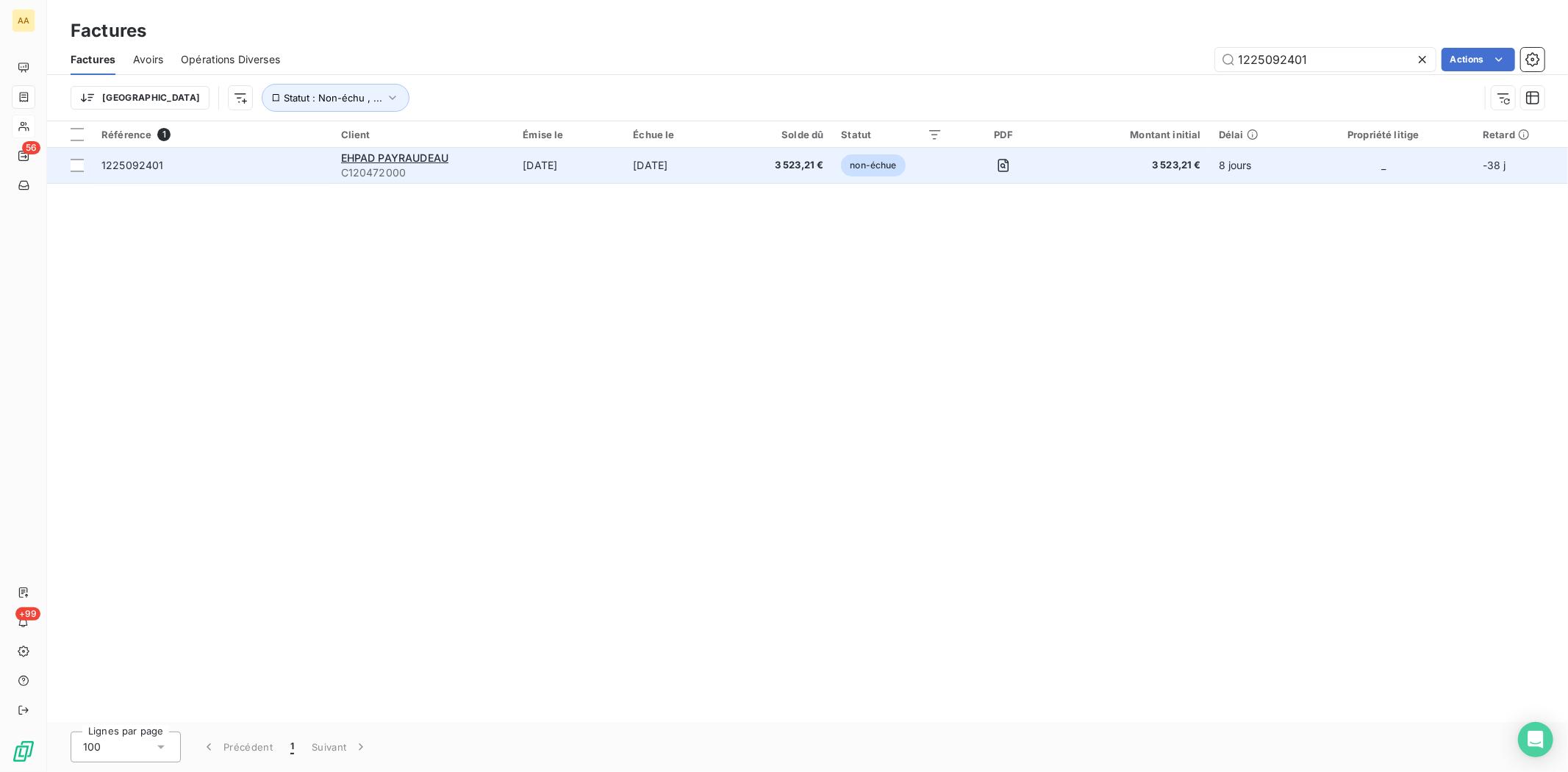
click at [361, 171] on span "C120472000" at bounding box center [424, 173] width 165 height 15
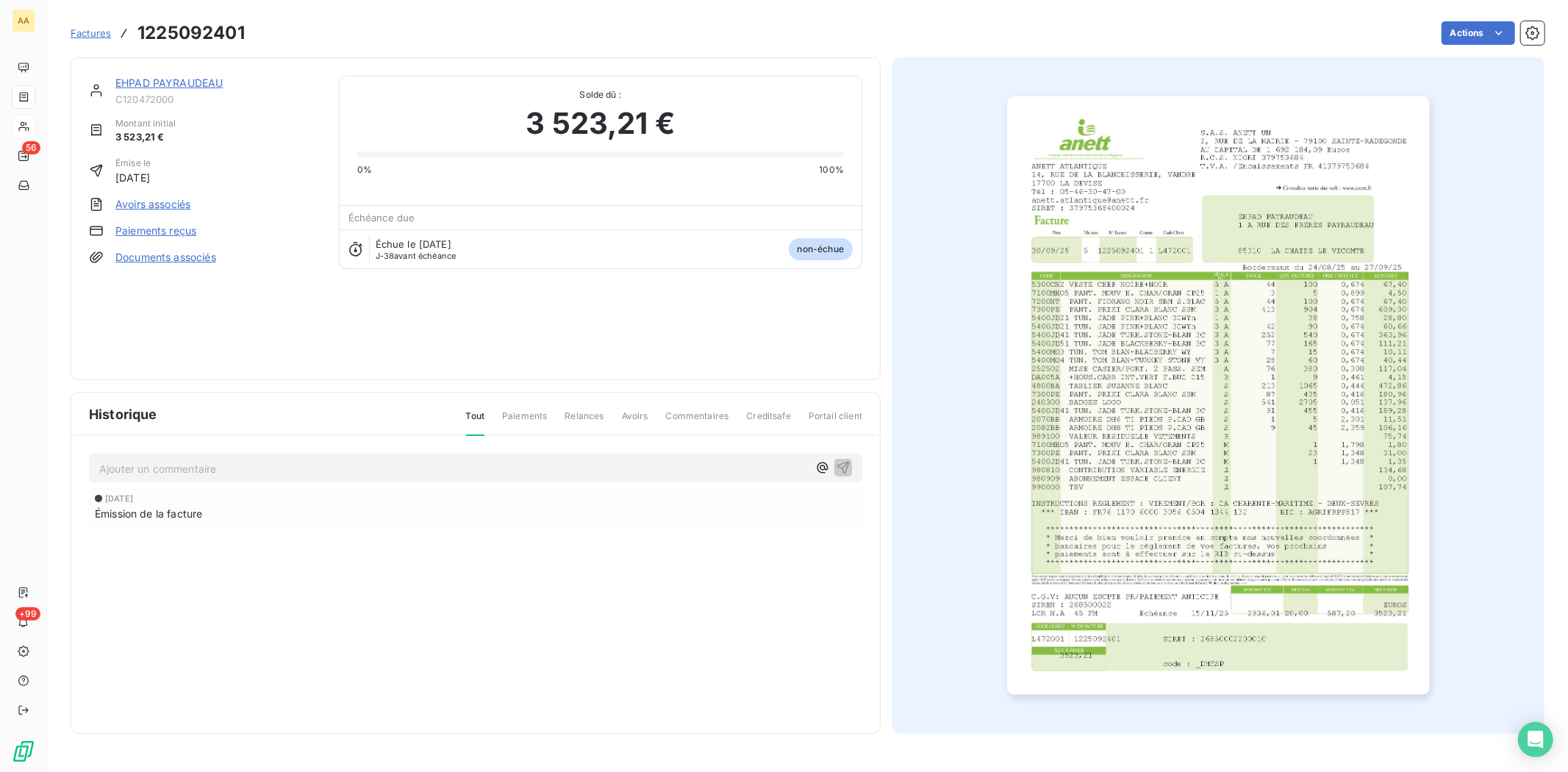
click at [138, 89] on div "EHPAD PAYRAUDEAU" at bounding box center [218, 83] width 206 height 15
click at [149, 91] on div "EHPAD PAYRAUDEAU C120472000" at bounding box center [218, 91] width 206 height 29
click at [142, 82] on link "EHPAD PAYRAUDEAU" at bounding box center [168, 82] width 107 height 12
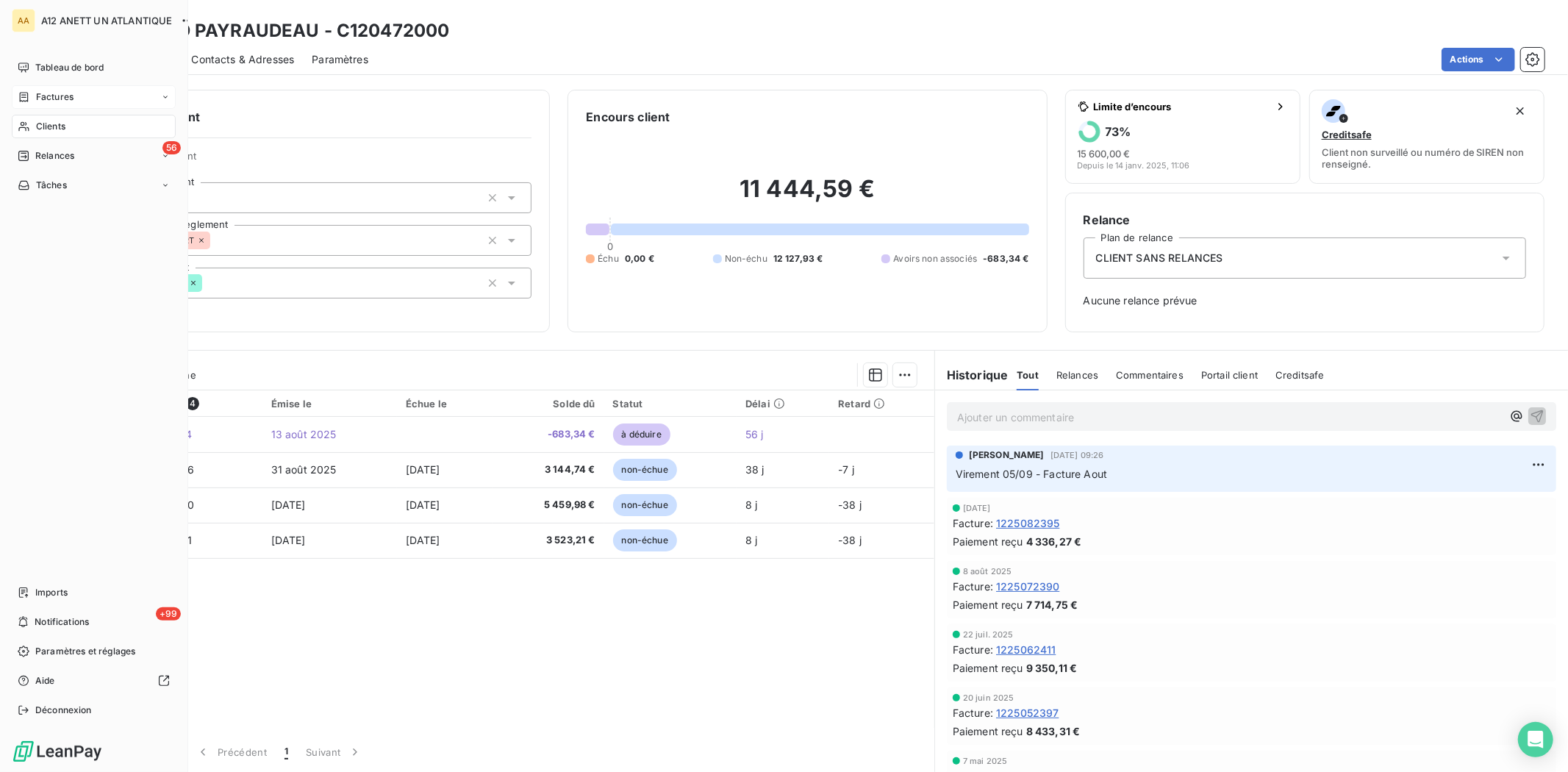
click at [44, 126] on span "Clients" at bounding box center [51, 126] width 29 height 13
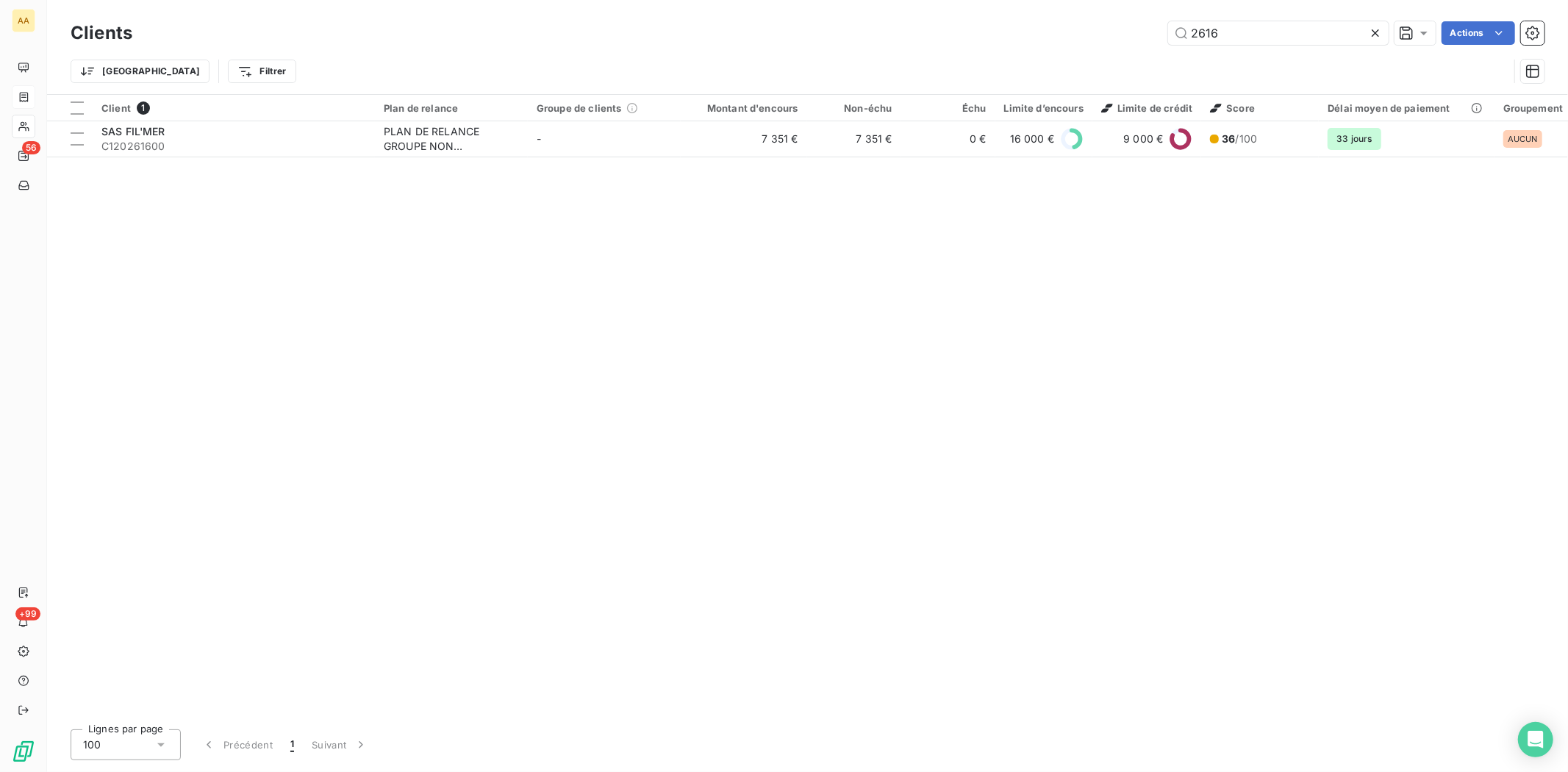
drag, startPoint x: 1231, startPoint y: 35, endPoint x: 1115, endPoint y: 32, distance: 116.0
click at [1129, 33] on div "2616 Actions" at bounding box center [847, 33] width 1394 height 24
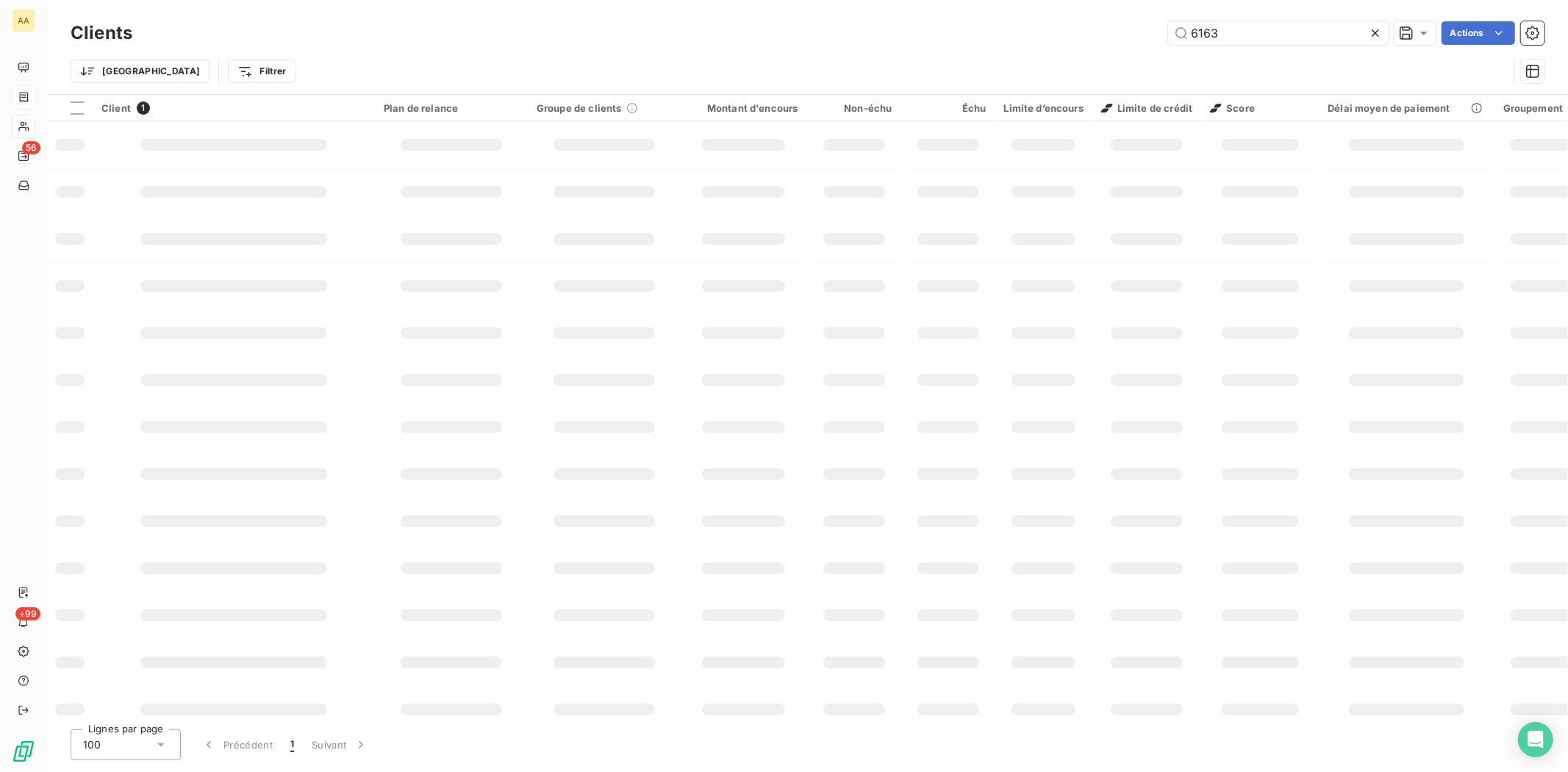
type input "6163"
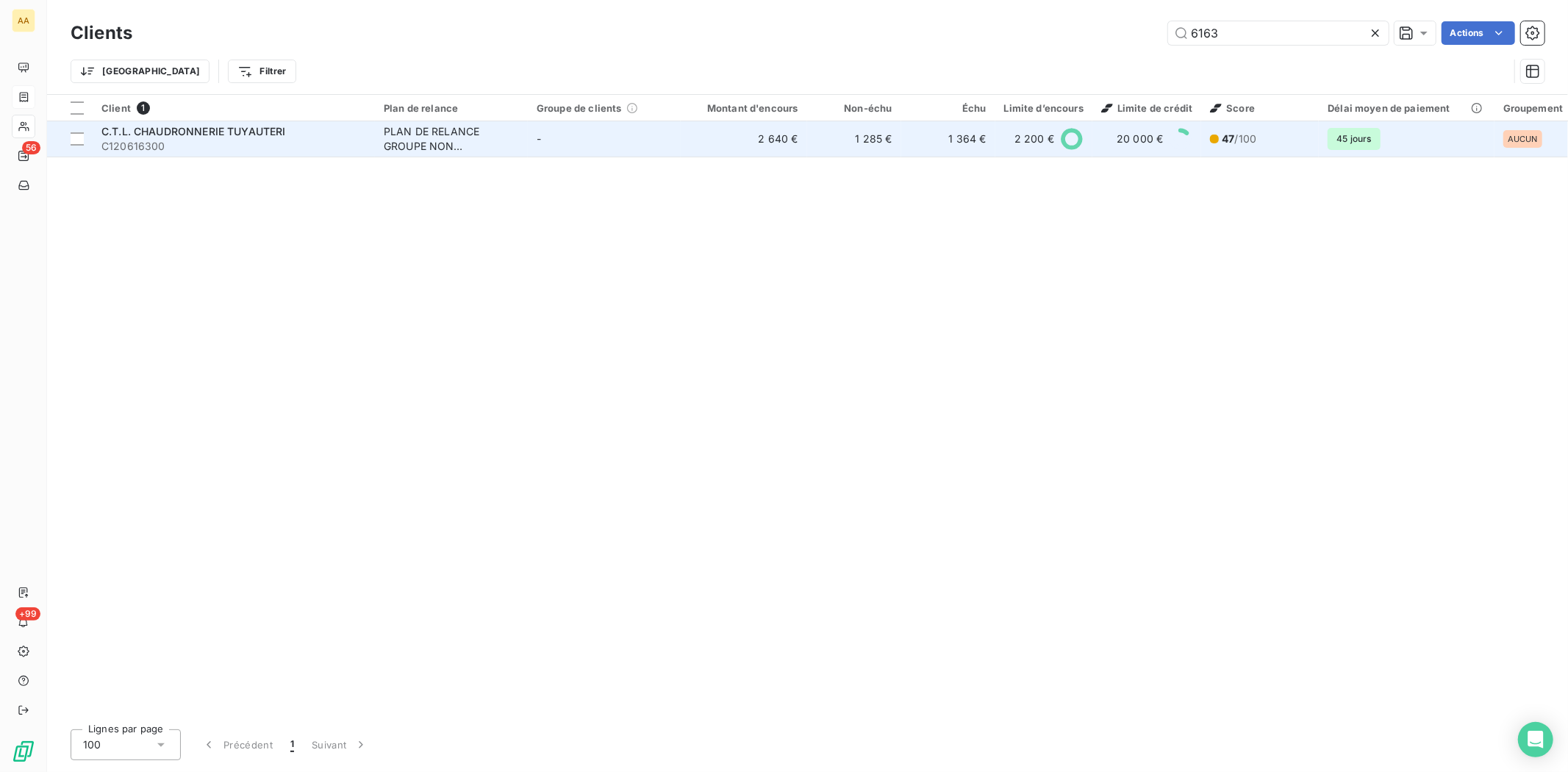
click at [138, 144] on span "C120616300" at bounding box center [233, 146] width 264 height 15
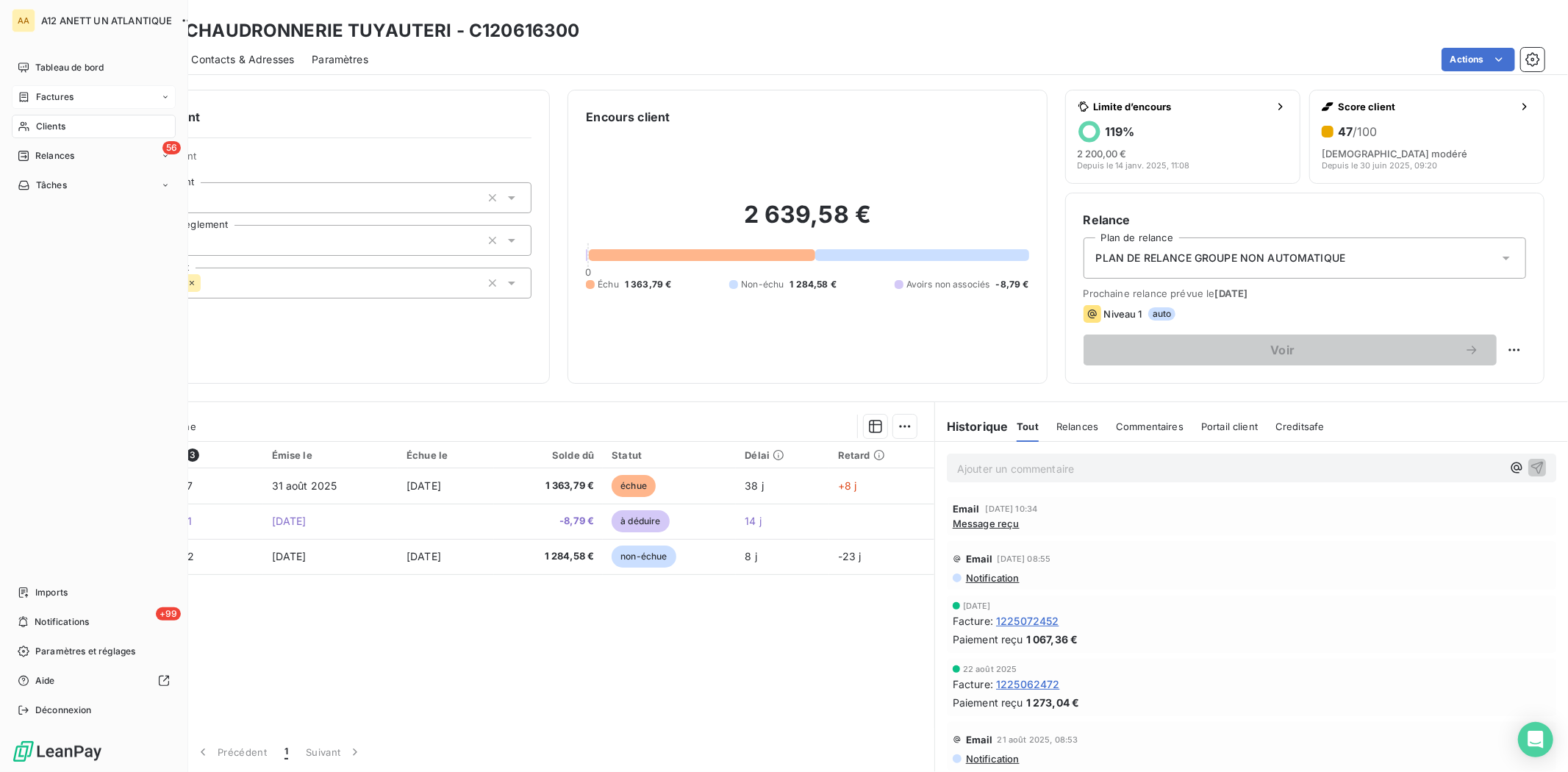
click at [50, 126] on span "Clients" at bounding box center [51, 126] width 29 height 13
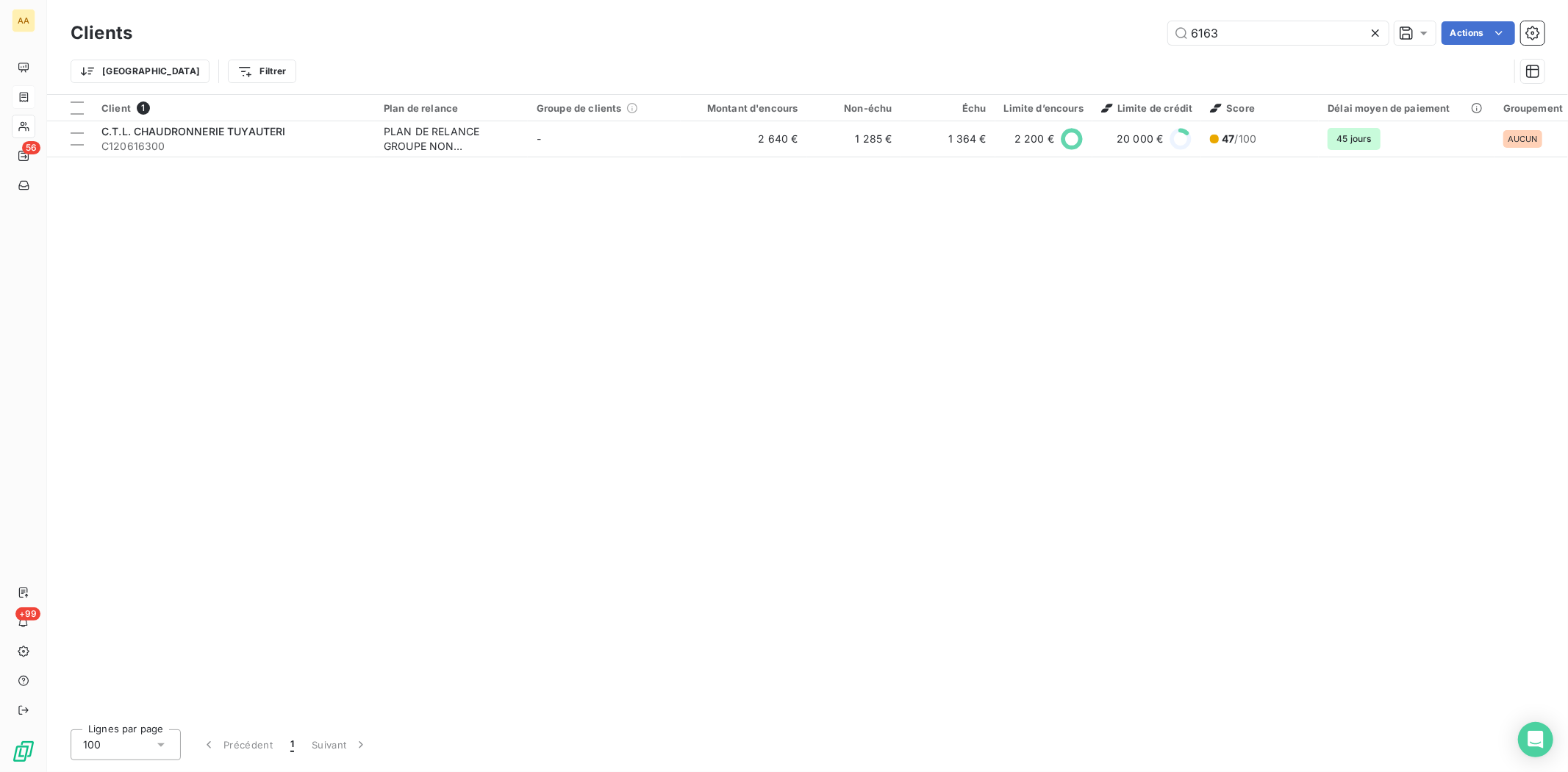
drag, startPoint x: 1238, startPoint y: 35, endPoint x: 1110, endPoint y: 10, distance: 130.4
click at [1110, 10] on div "Clients 6163 Actions Trier Filtrer" at bounding box center [807, 47] width 1521 height 94
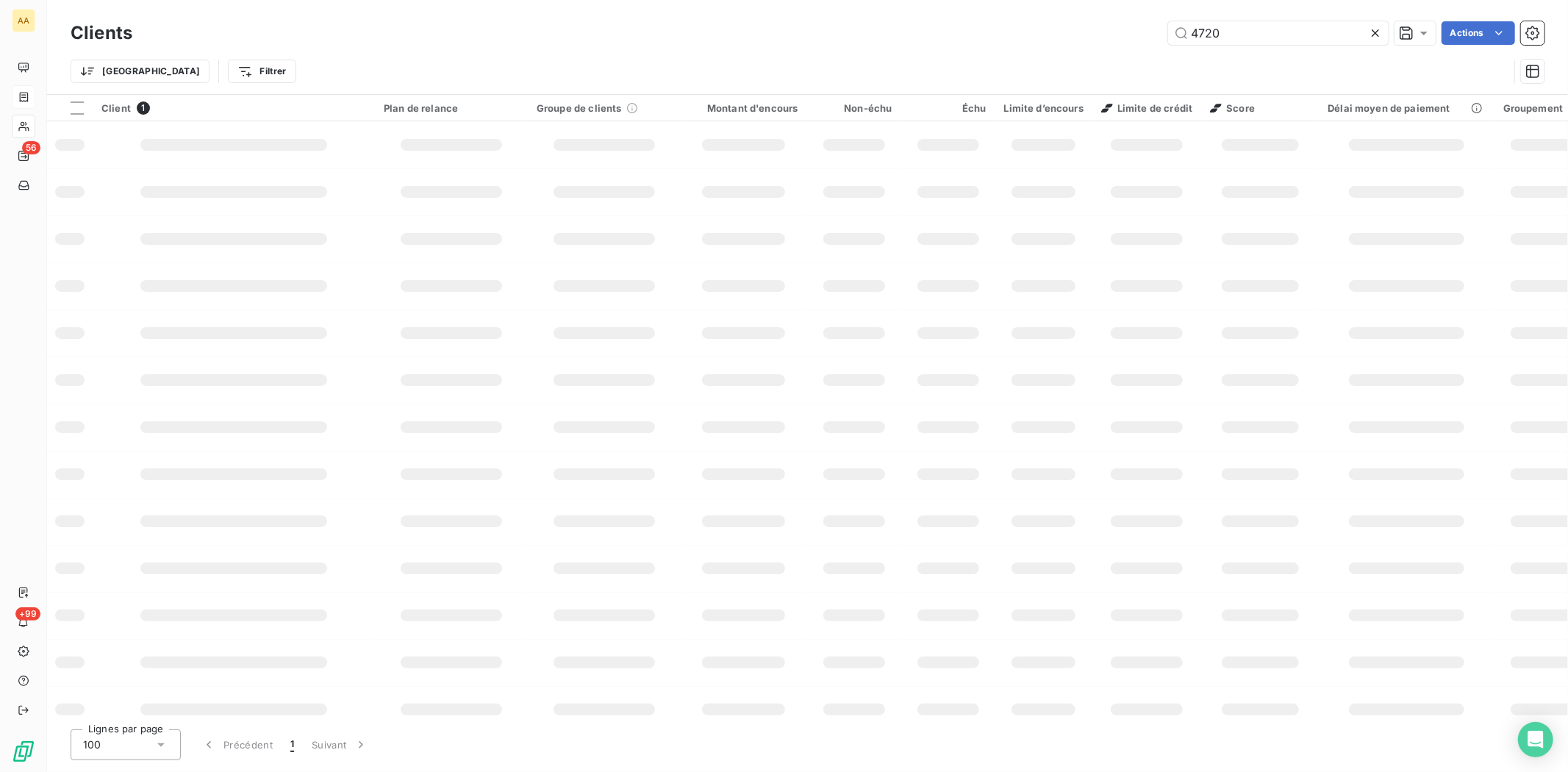
type input "4720"
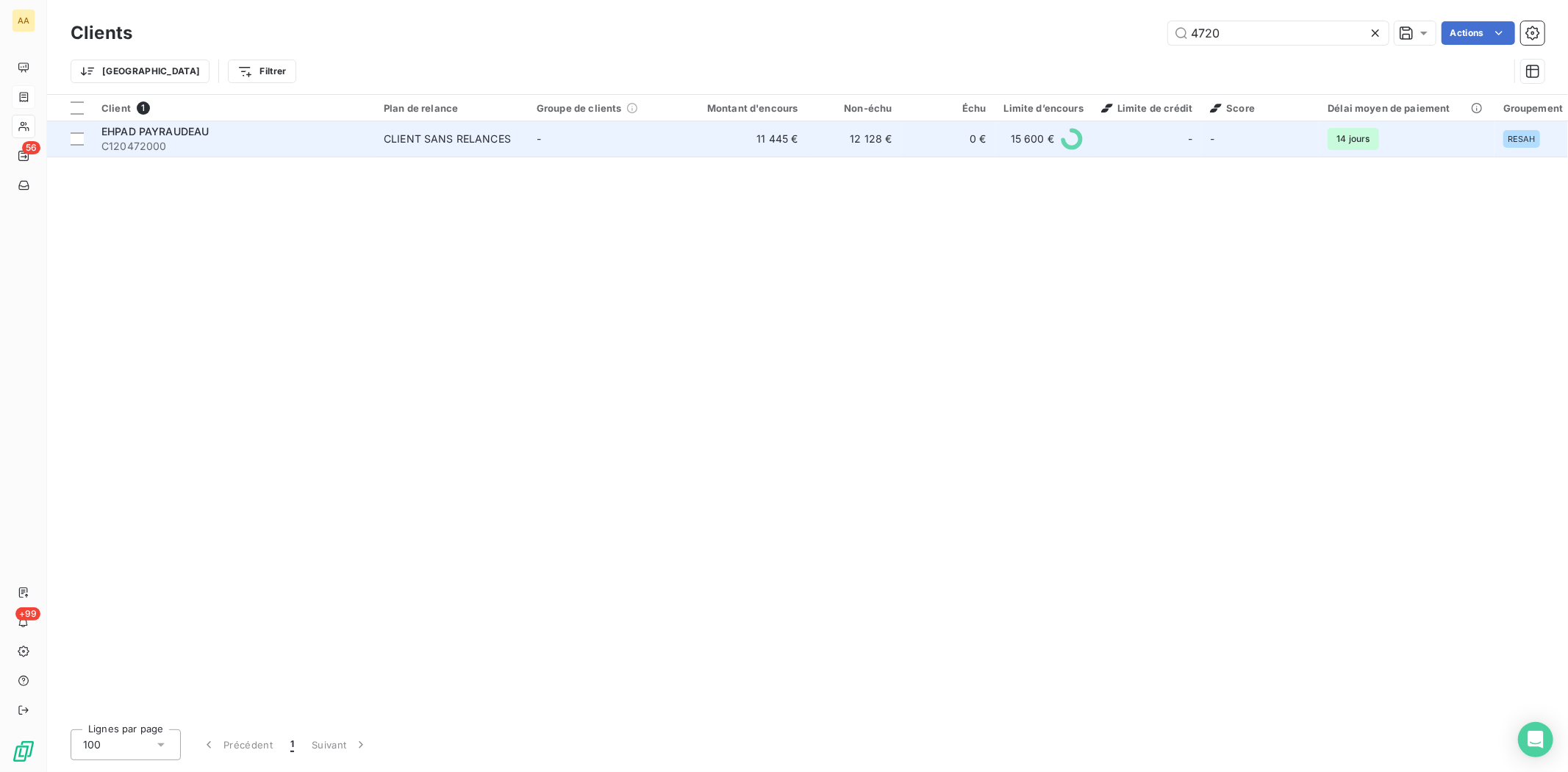
click at [140, 135] on span "EHPAD PAYRAUDEAU" at bounding box center [154, 131] width 107 height 12
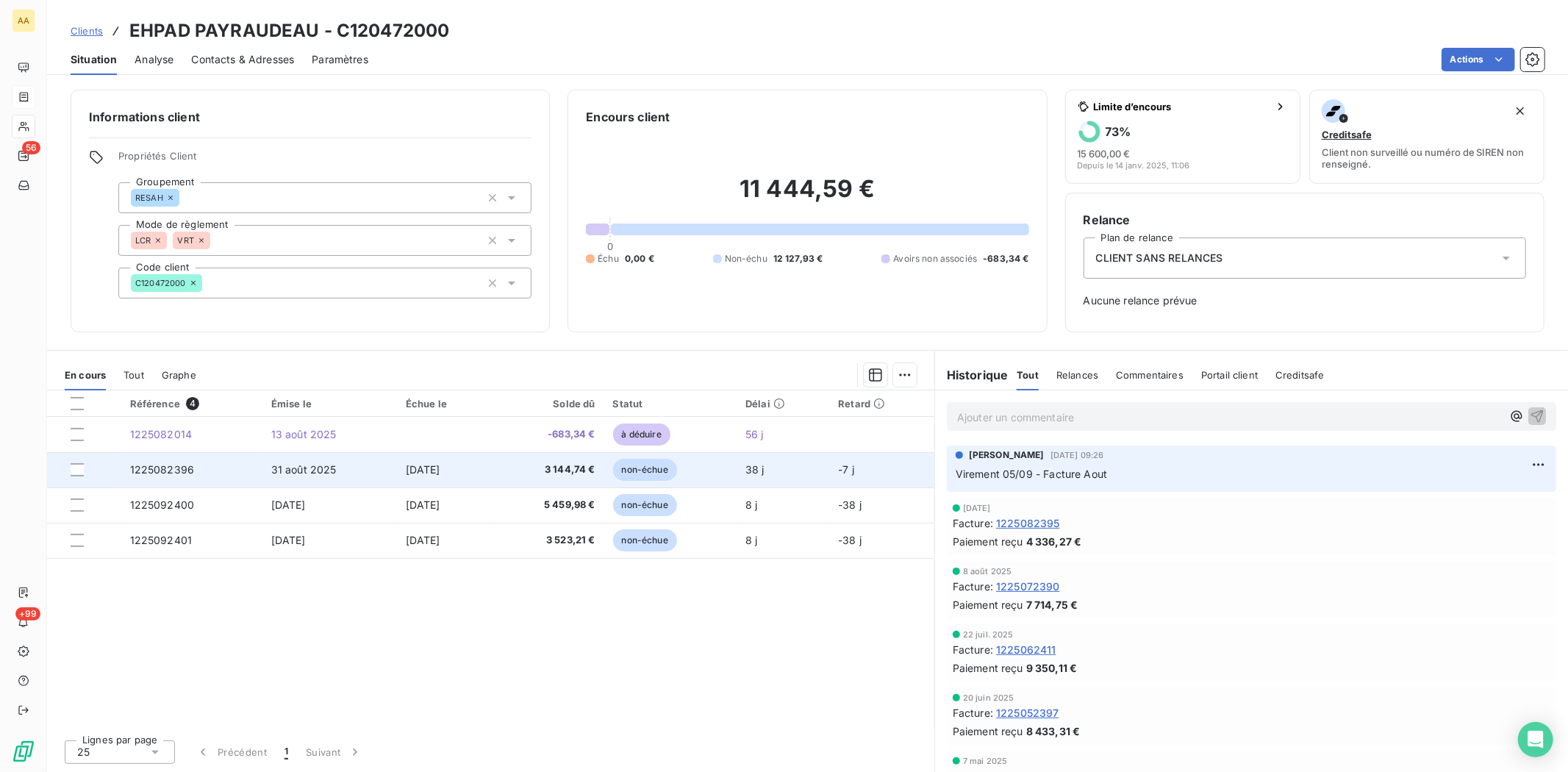
click at [575, 466] on span "3 144,74 €" at bounding box center [548, 469] width 94 height 15
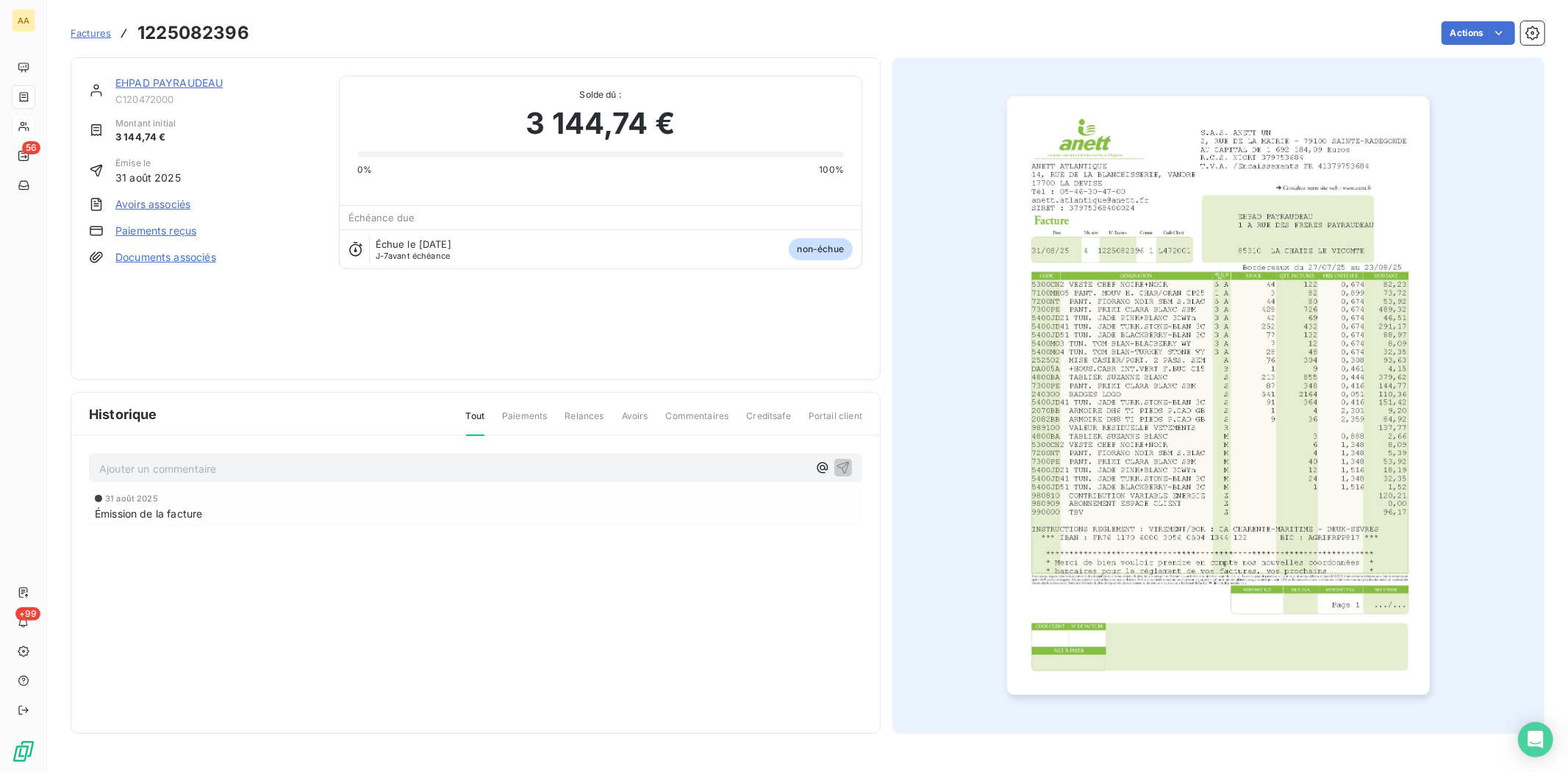
click at [142, 91] on div "EHPAD PAYRAUDEAU C120472000" at bounding box center [218, 91] width 206 height 29
click at [150, 82] on link "EHPAD PAYRAUDEAU" at bounding box center [168, 82] width 107 height 12
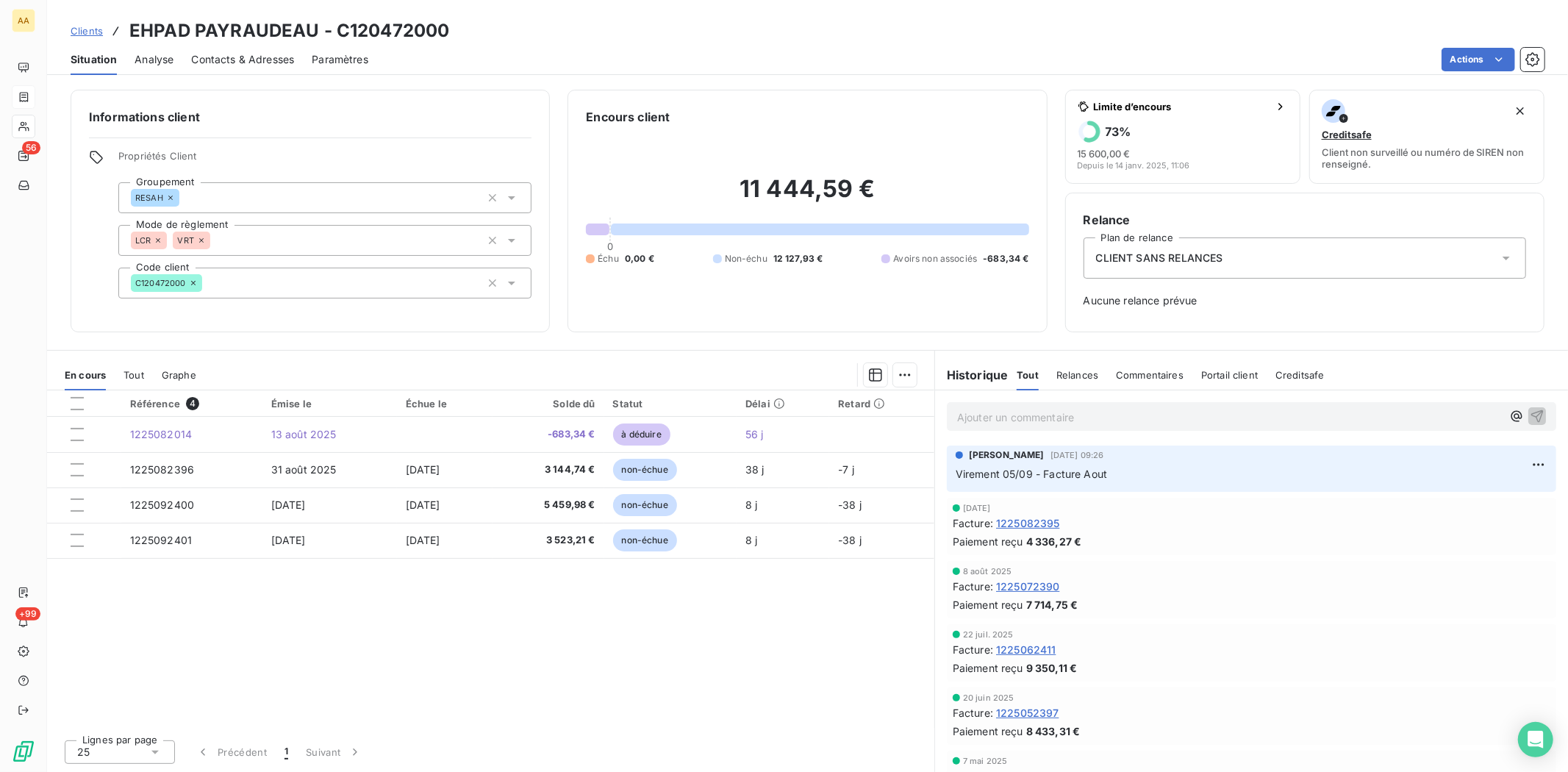
click at [242, 61] on span "Contacts & Adresses" at bounding box center [242, 60] width 103 height 15
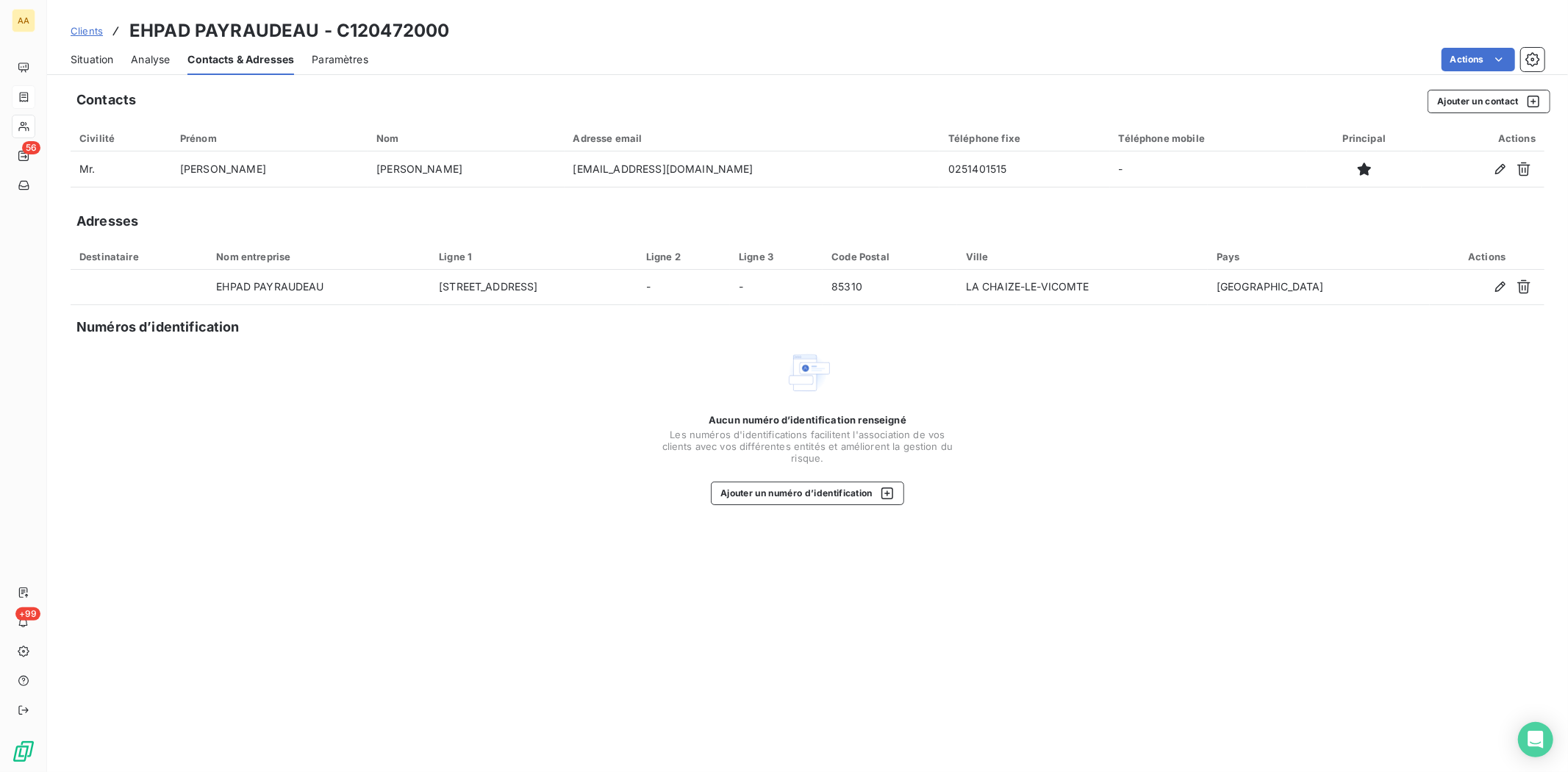
drag, startPoint x: 97, startPoint y: 63, endPoint x: 97, endPoint y: 77, distance: 14.0
click at [97, 63] on span "Situation" at bounding box center [91, 60] width 42 height 15
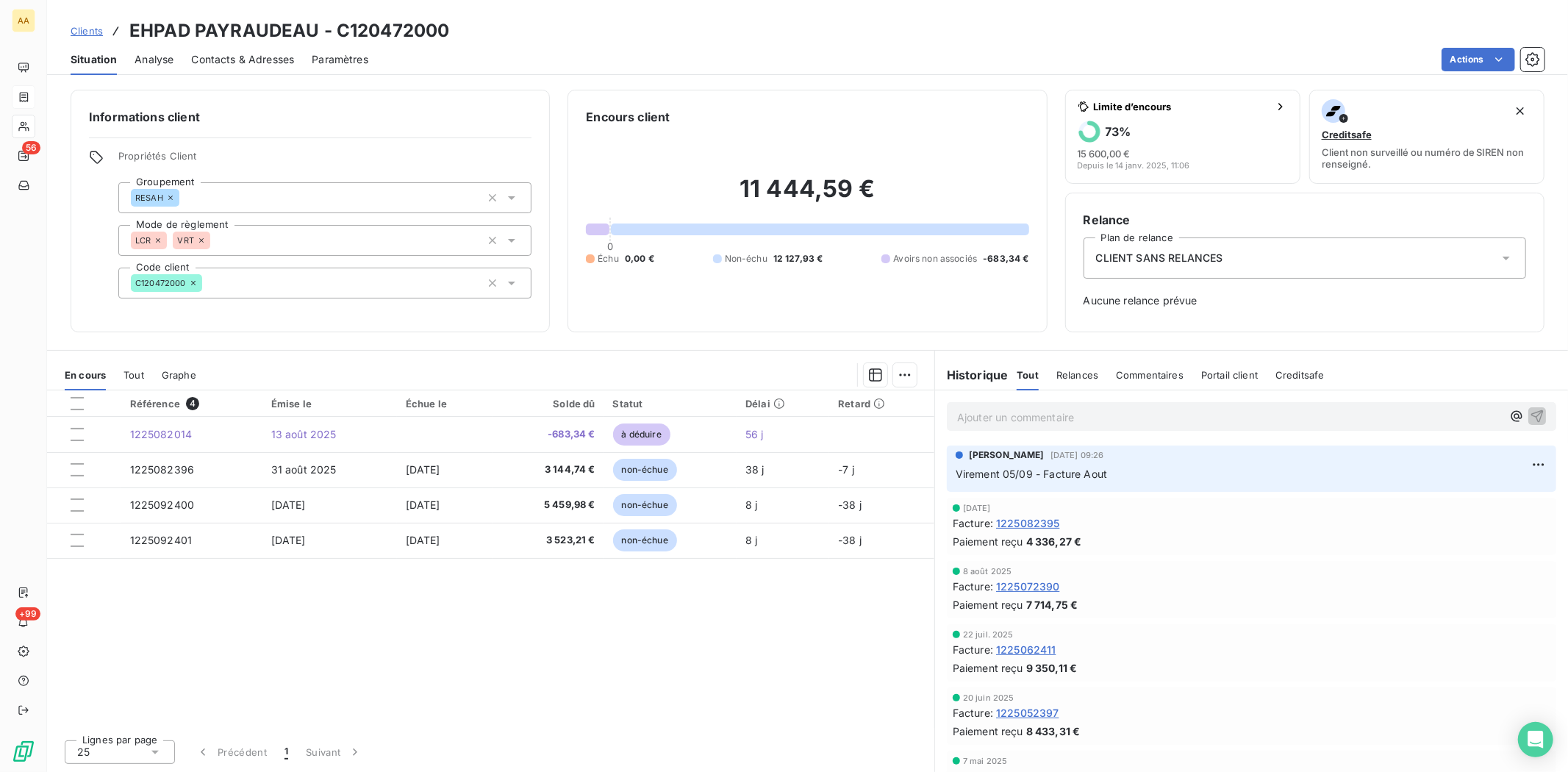
click at [649, 650] on div "Référence 4 Émise le Échue le Solde dû Statut Délai Retard 1225082014 13 août 2…" at bounding box center [491, 558] width 887 height 337
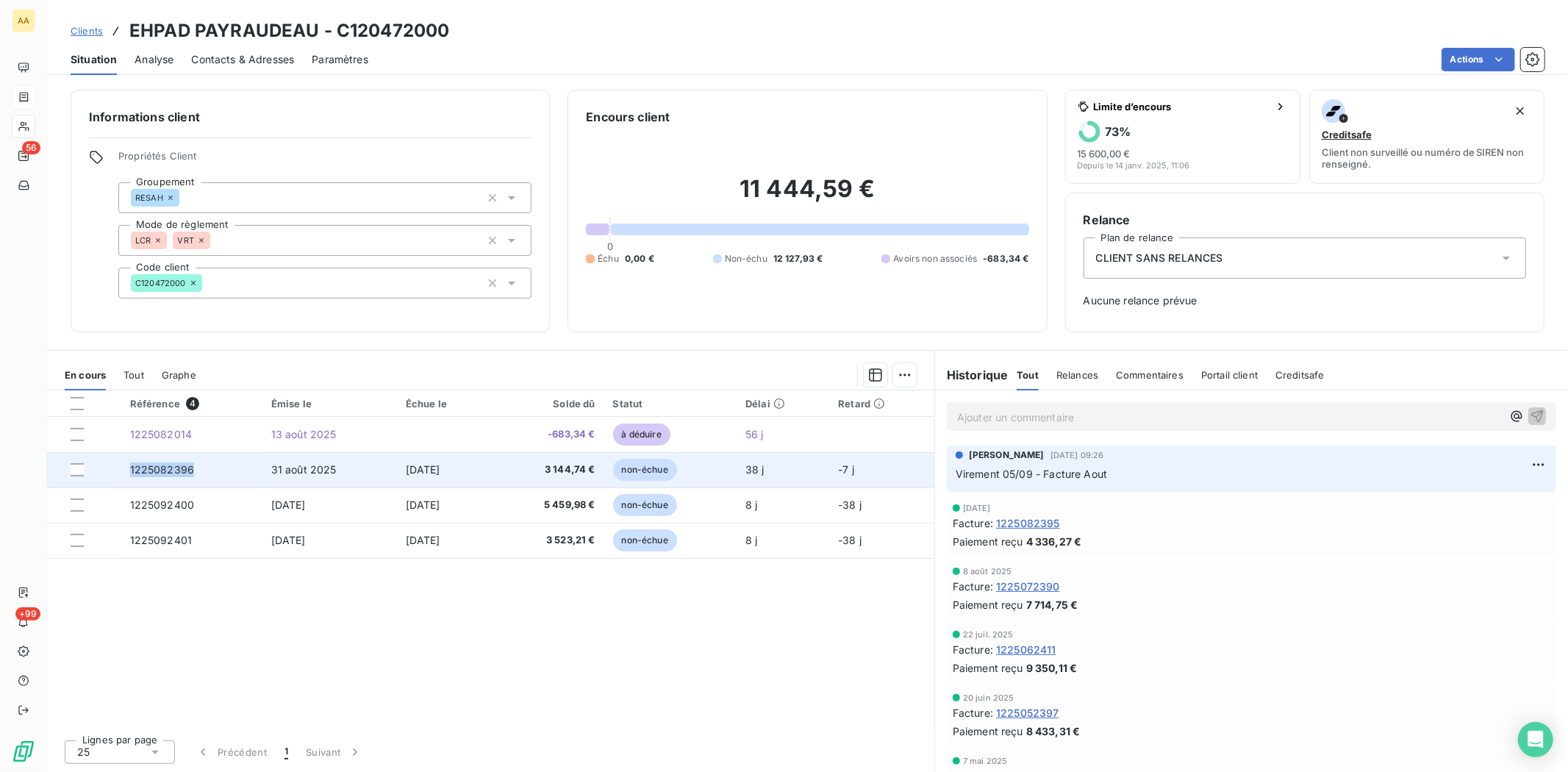
drag, startPoint x: 127, startPoint y: 468, endPoint x: 199, endPoint y: 469, distance: 72.0
click at [199, 469] on td "1225082396" at bounding box center [192, 469] width 141 height 35
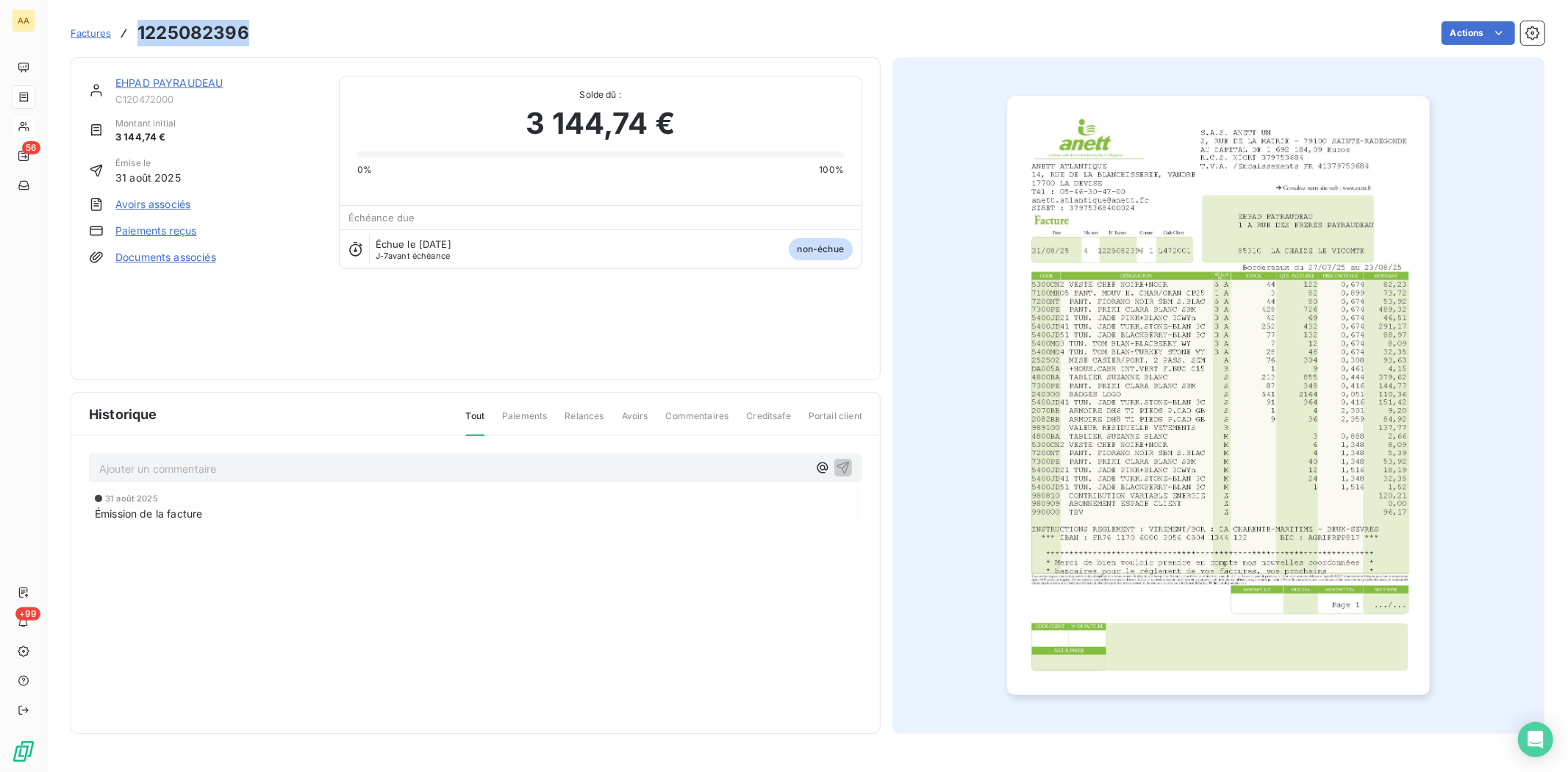
drag, startPoint x: 137, startPoint y: 34, endPoint x: 251, endPoint y: 34, distance: 114.0
click at [251, 34] on div "Factures 1225082396 Actions" at bounding box center [807, 33] width 1474 height 31
drag, startPoint x: 250, startPoint y: 33, endPoint x: 140, endPoint y: 39, distance: 110.2
click at [140, 39] on div "Factures 1225082396 Actions" at bounding box center [807, 33] width 1474 height 31
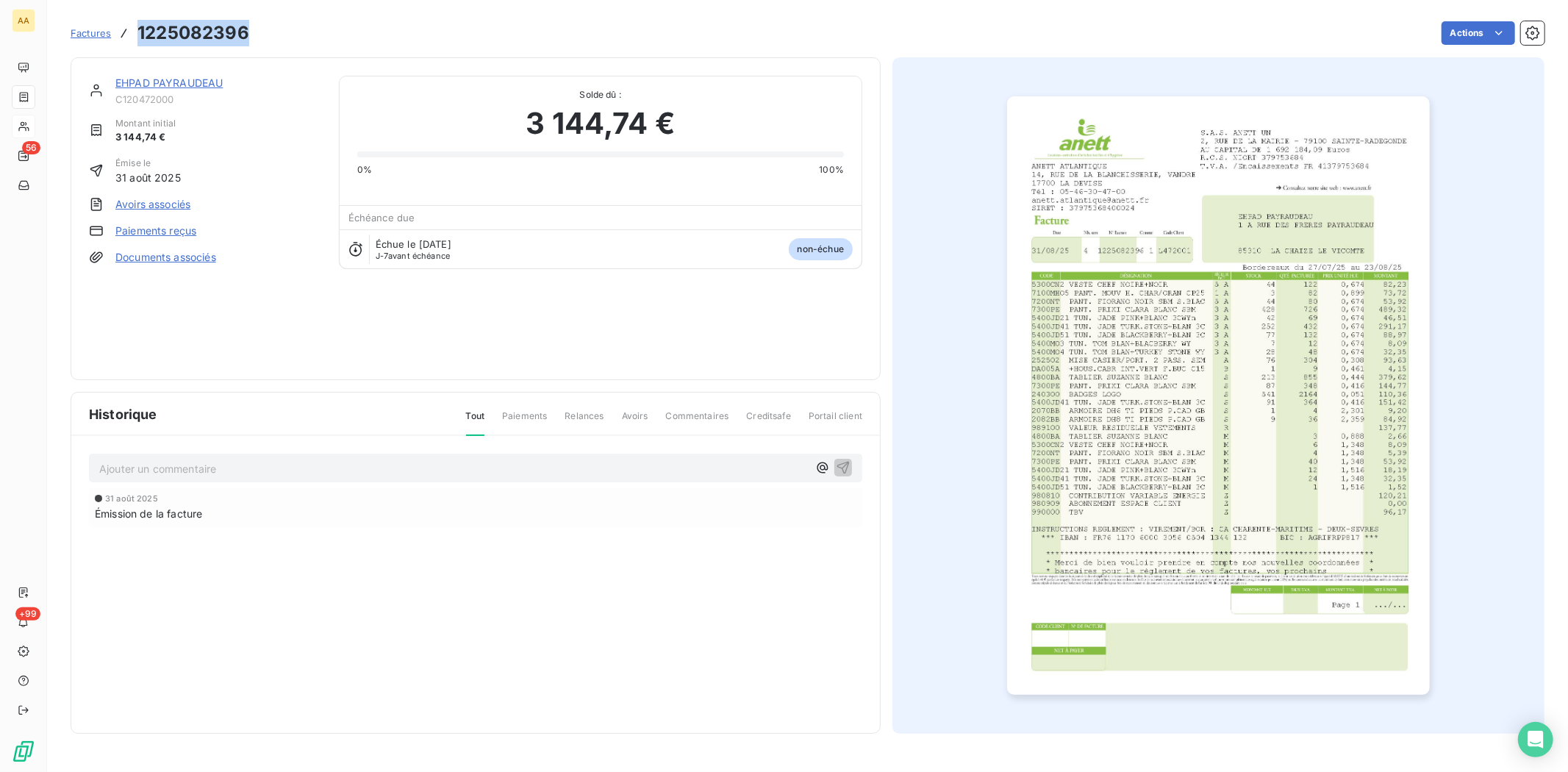
copy h3 "1225082396"
click at [1173, 292] on img "button" at bounding box center [1219, 395] width 423 height 598
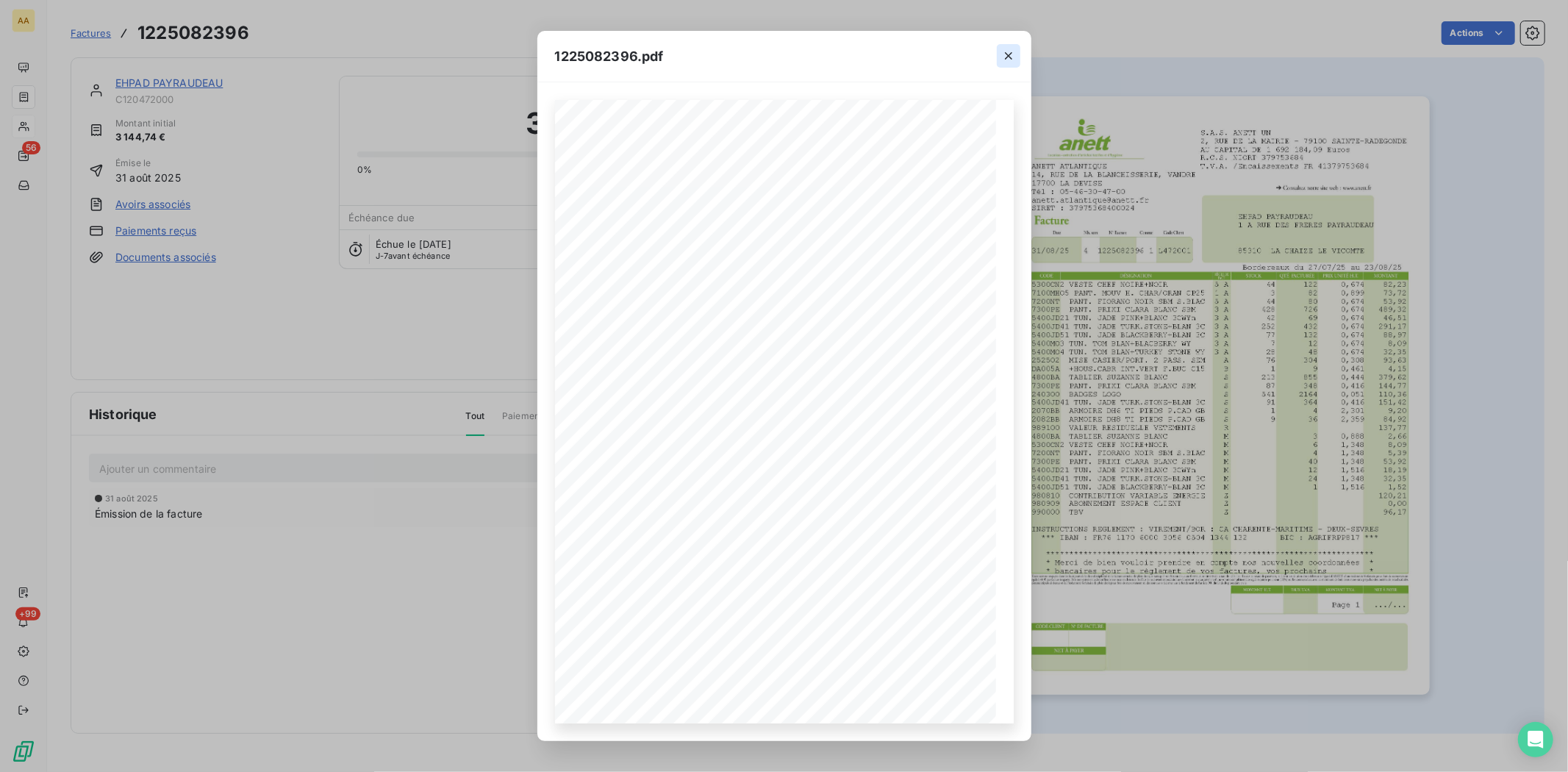
click at [1011, 55] on icon "button" at bounding box center [1009, 55] width 15 height 15
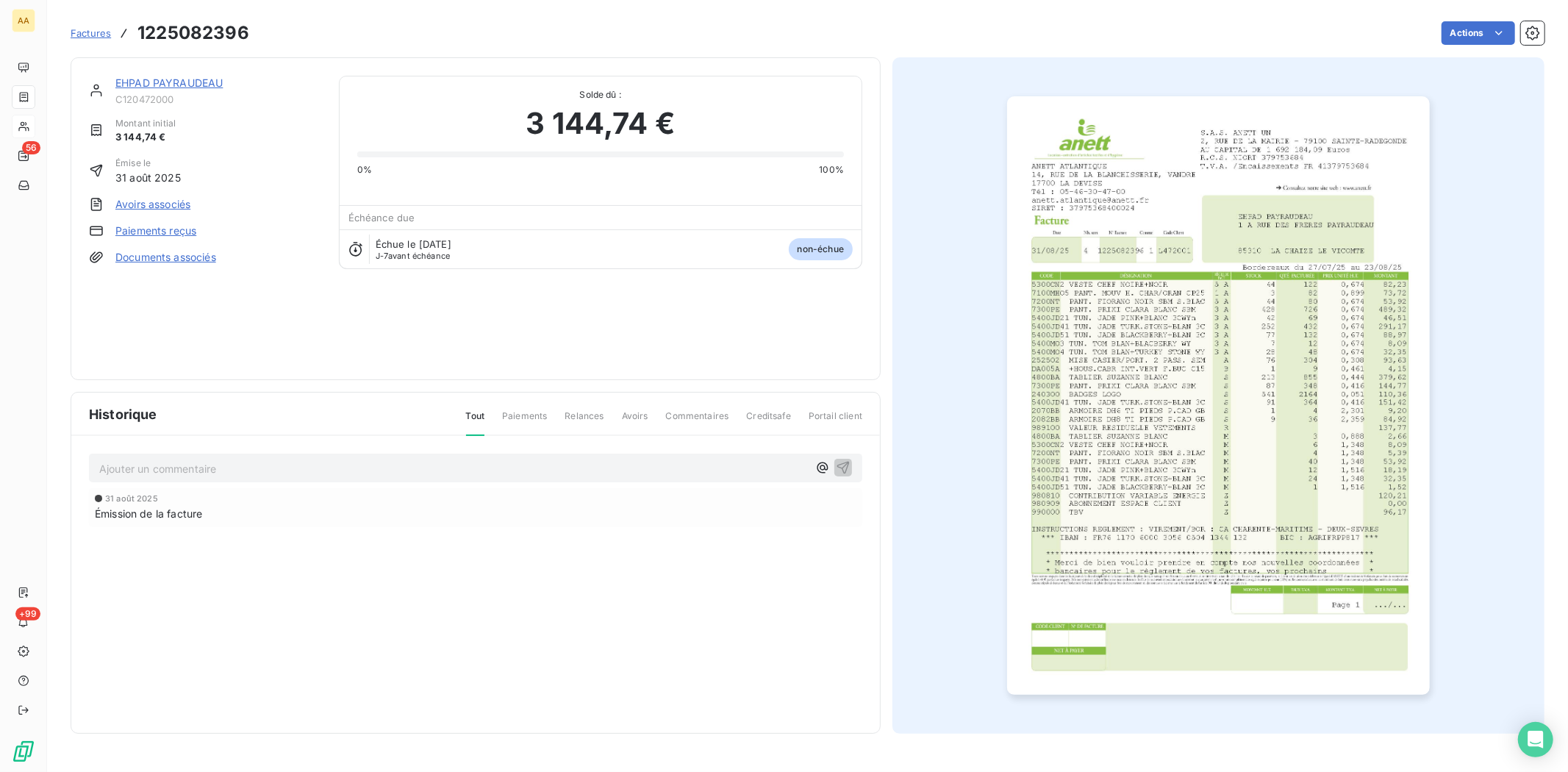
click at [147, 93] on span "C120472000" at bounding box center [218, 99] width 206 height 11
click at [148, 84] on link "EHPAD PAYRAUDEAU" at bounding box center [168, 82] width 107 height 12
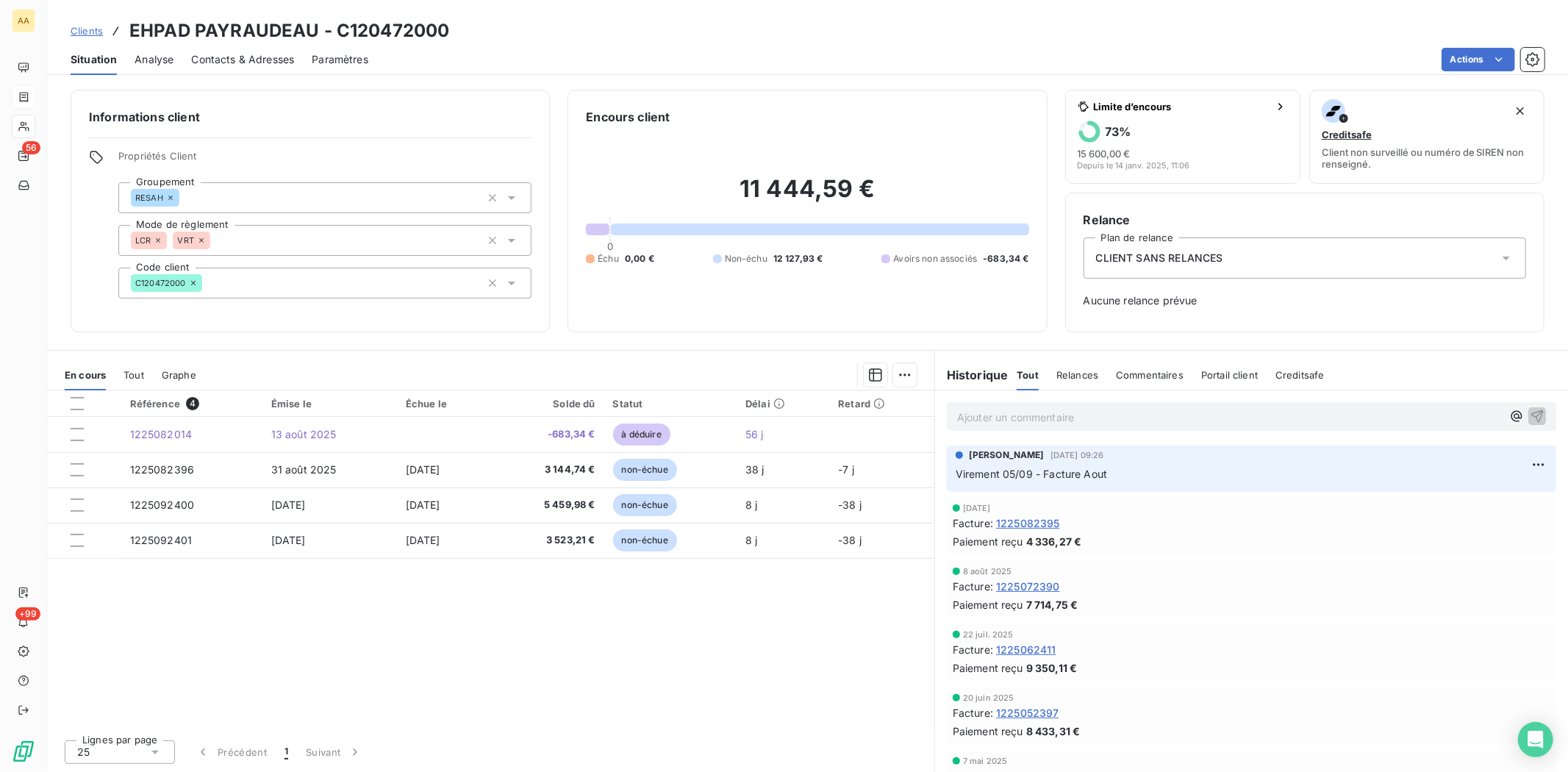
click at [238, 60] on span "Contacts & Adresses" at bounding box center [242, 60] width 103 height 15
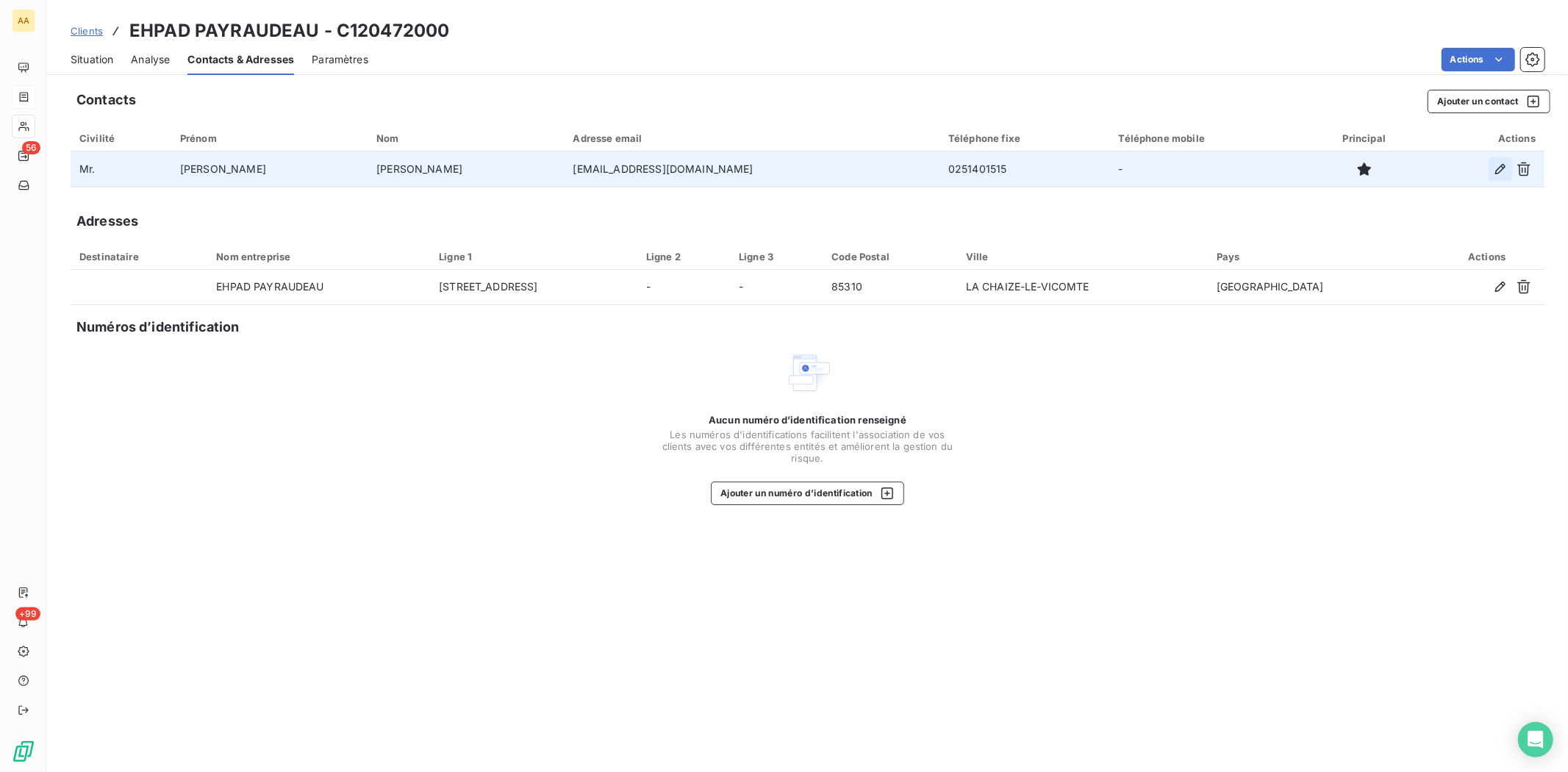
click at [1498, 164] on icon "button" at bounding box center [1500, 169] width 15 height 15
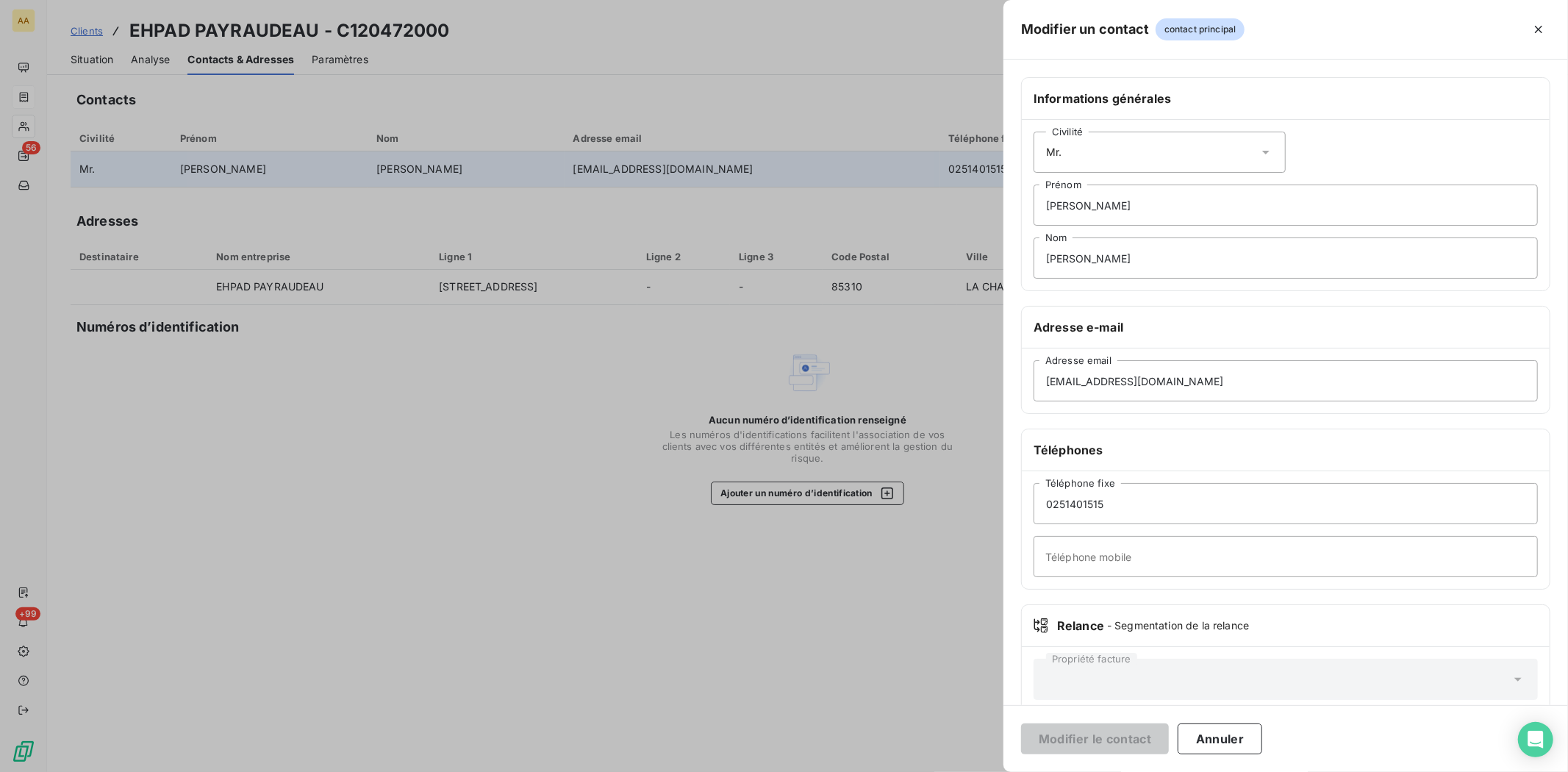
click at [1261, 153] on icon at bounding box center [1266, 152] width 15 height 15
click at [1049, 188] on input "radio" at bounding box center [1050, 189] width 15 height 15
drag, startPoint x: 1094, startPoint y: 208, endPoint x: 1039, endPoint y: 211, distance: 55.1
click at [1039, 211] on input "[PERSON_NAME]" at bounding box center [1286, 205] width 504 height 41
click at [1142, 262] on input "[PERSON_NAME]" at bounding box center [1286, 258] width 504 height 41
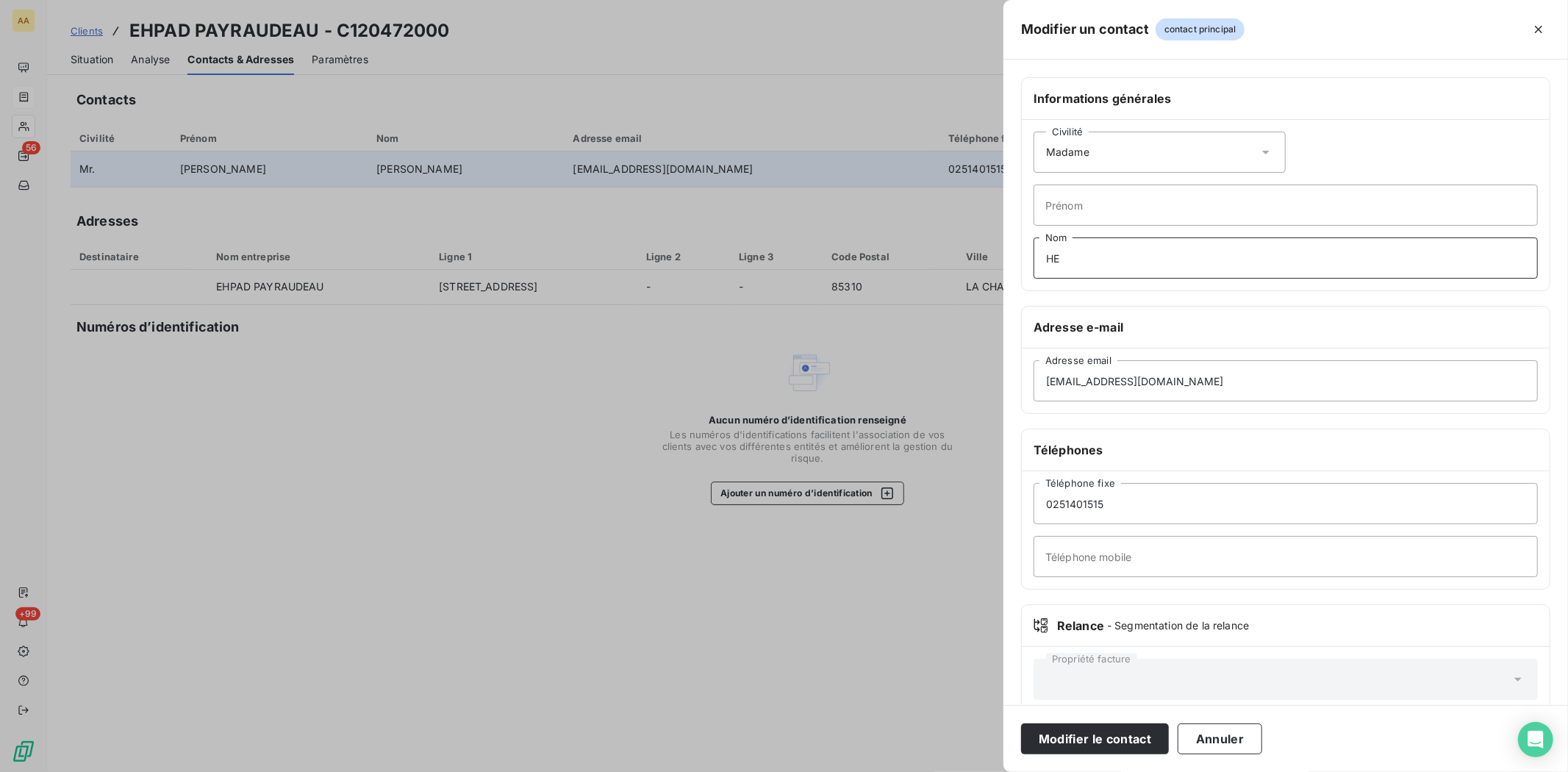
type input "H"
type input "JALLON"
click at [1081, 739] on button "Modifier le contact" at bounding box center [1095, 739] width 148 height 31
